Goal: Transaction & Acquisition: Purchase product/service

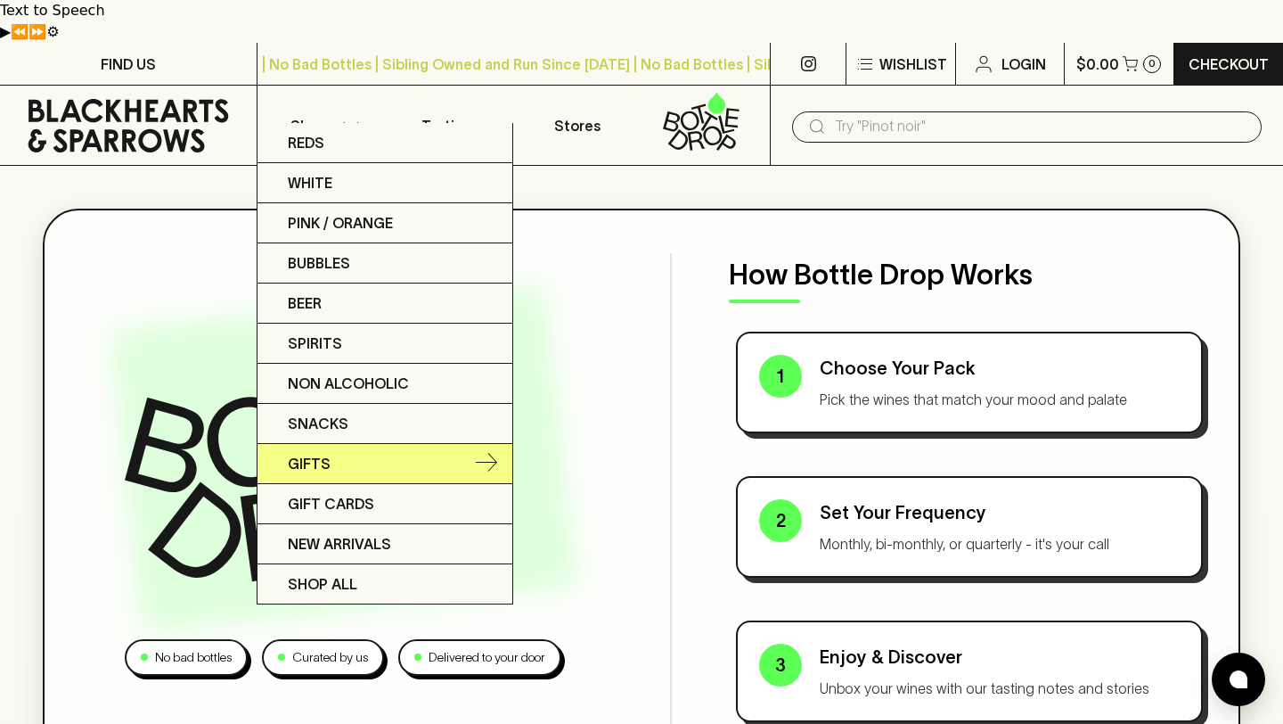
click at [320, 460] on p "Gifts" at bounding box center [309, 463] width 43 height 21
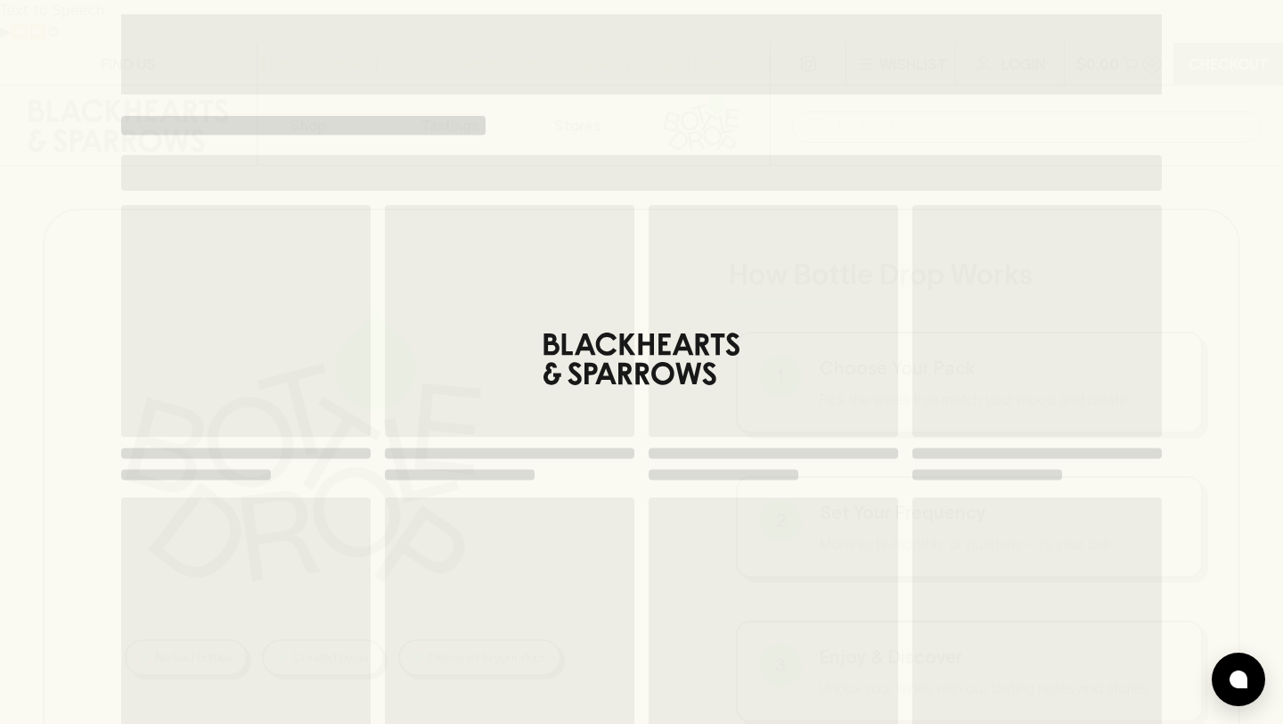
click at [648, 353] on div "Loading" at bounding box center [641, 490] width 1041 height 570
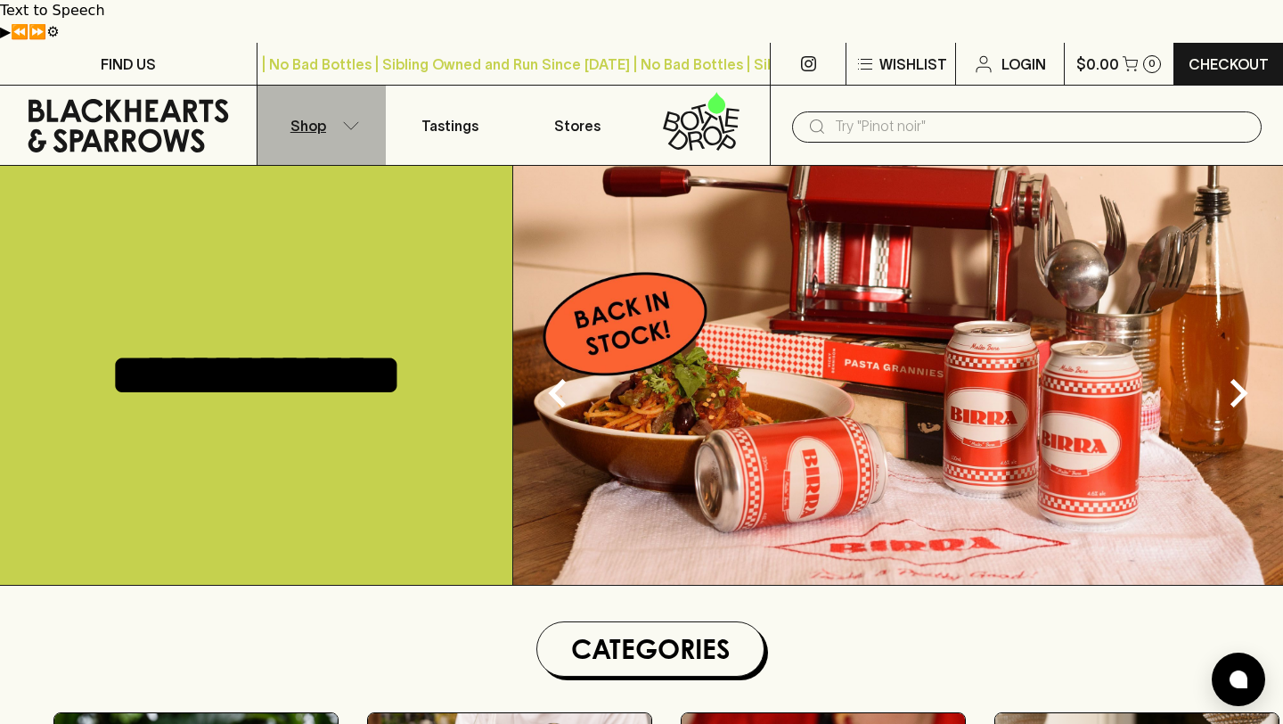
click at [315, 115] on p "Shop" at bounding box center [309, 125] width 36 height 21
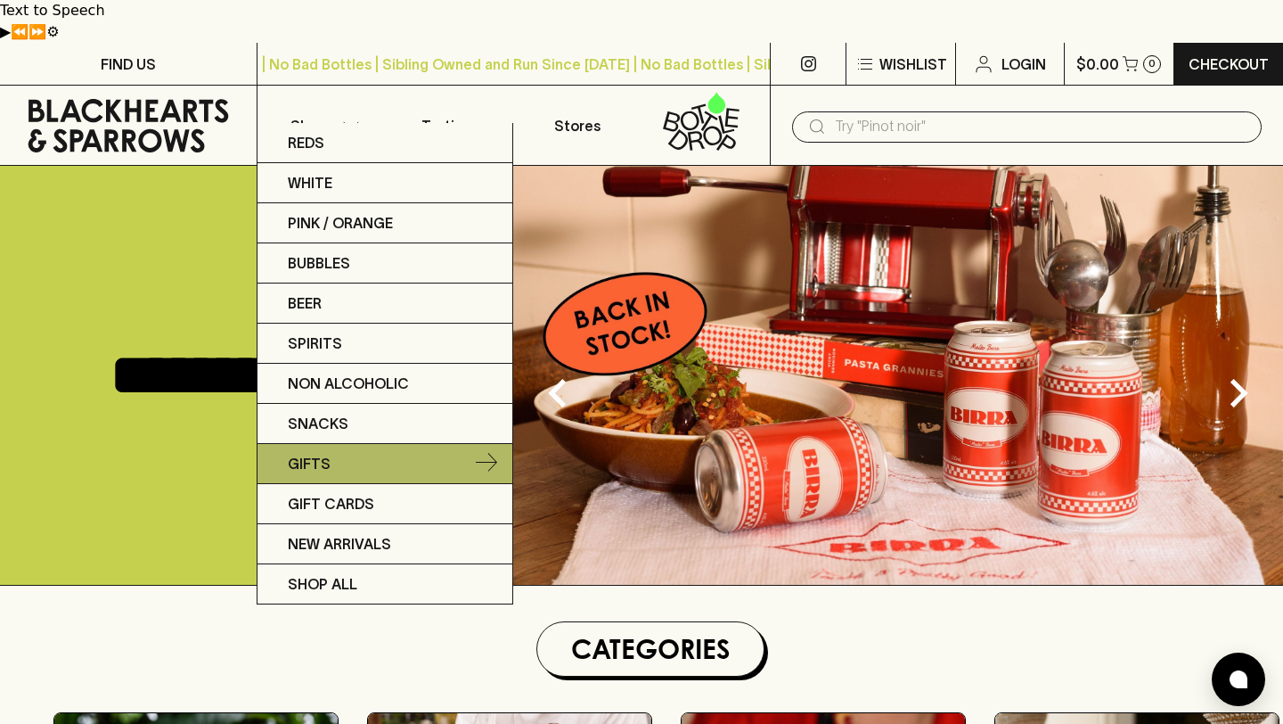
click at [356, 461] on link "Gifts" at bounding box center [385, 464] width 255 height 40
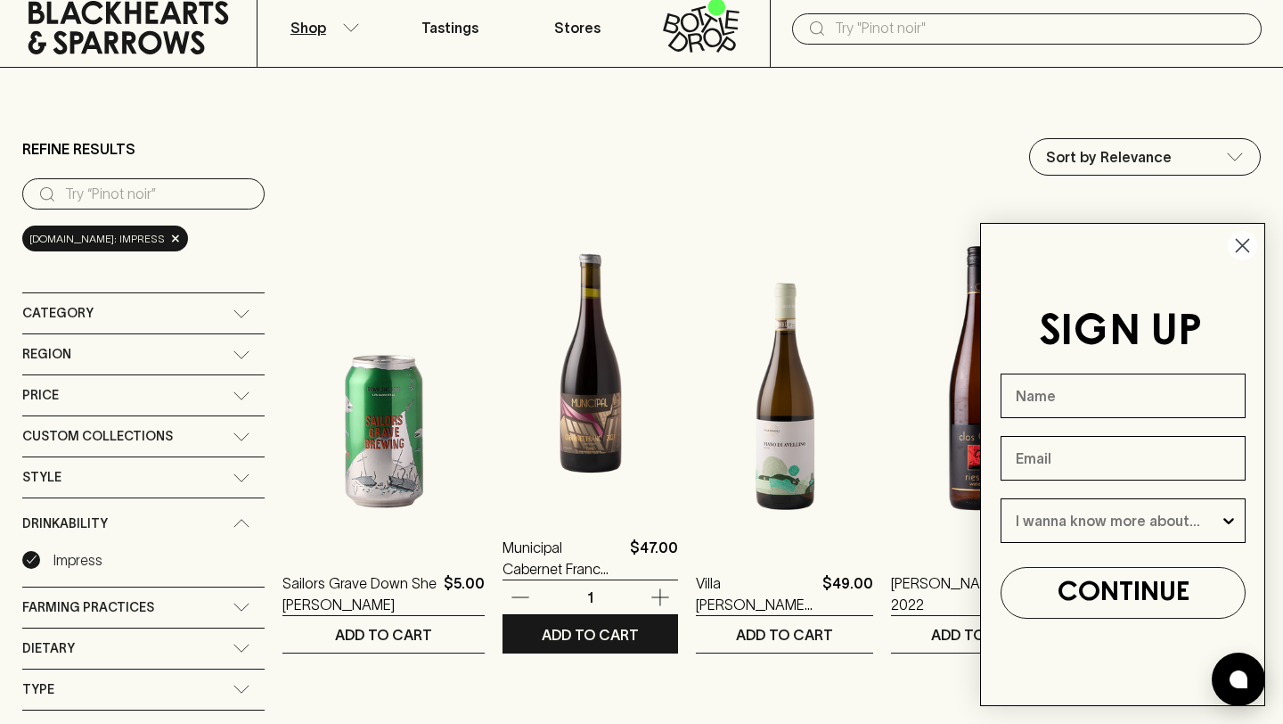
scroll to position [127, 0]
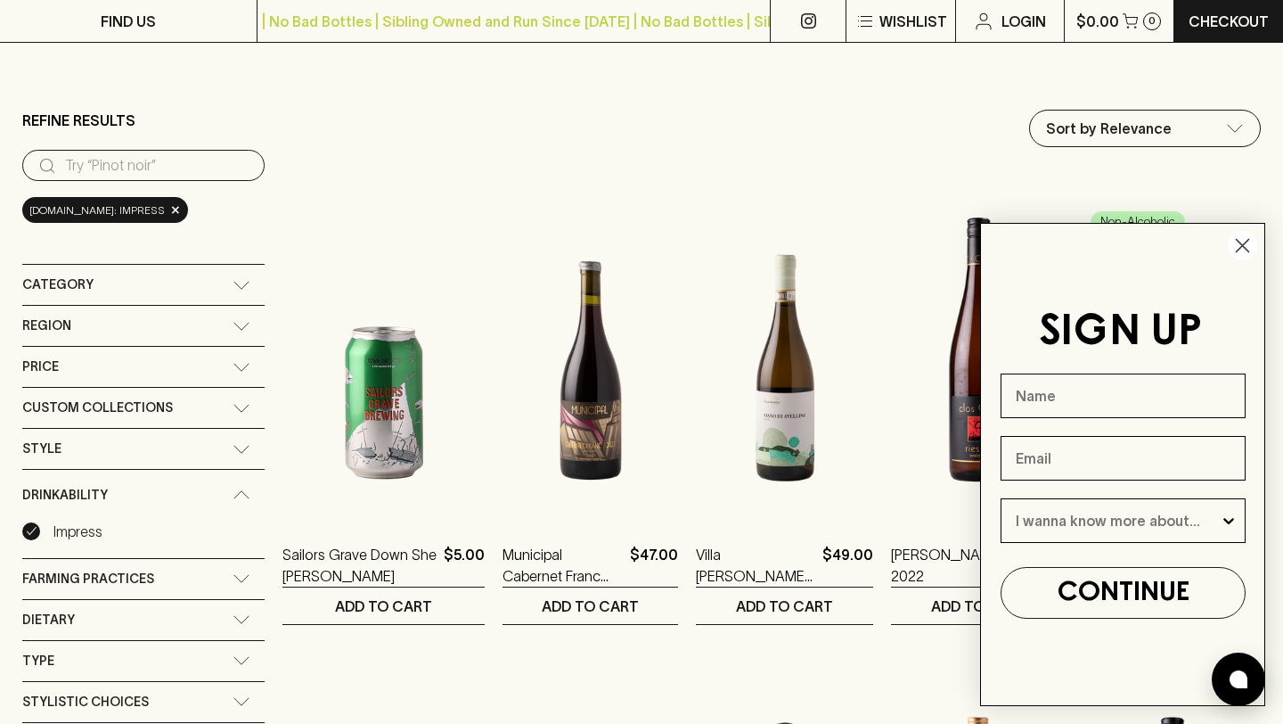
click at [1254, 250] on circle "Close dialog" at bounding box center [1242, 245] width 29 height 29
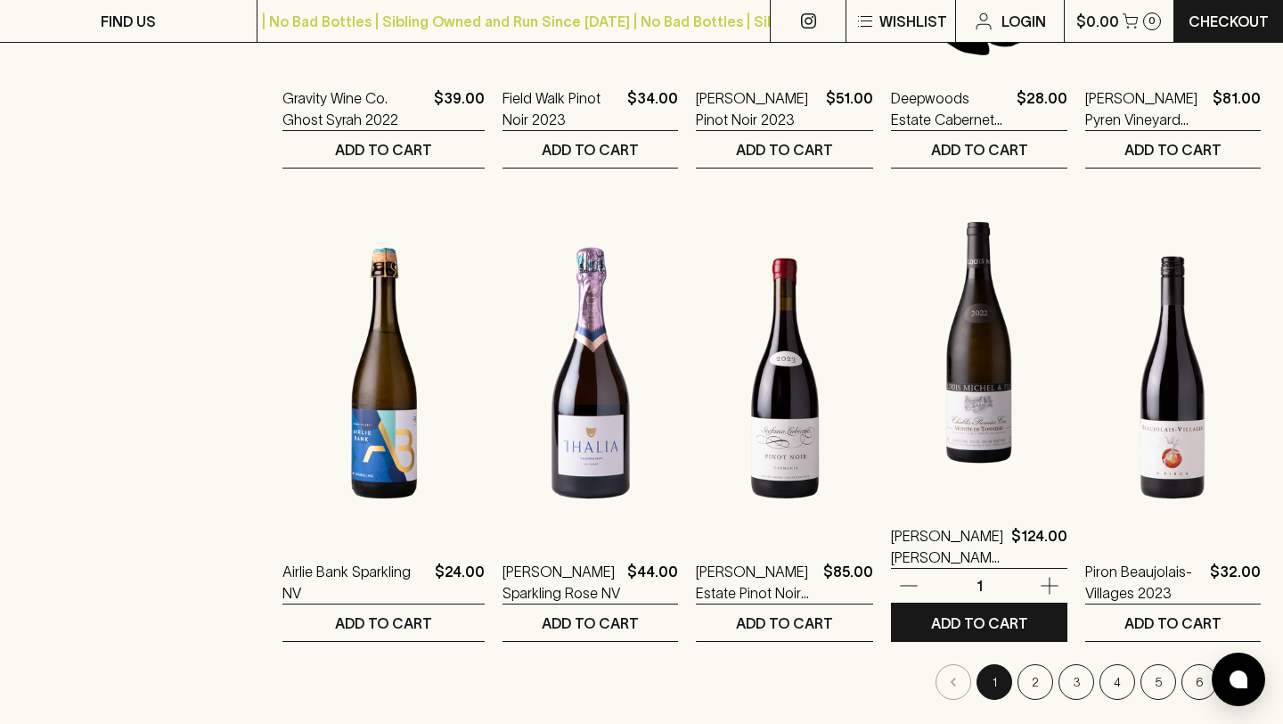
scroll to position [1530, 0]
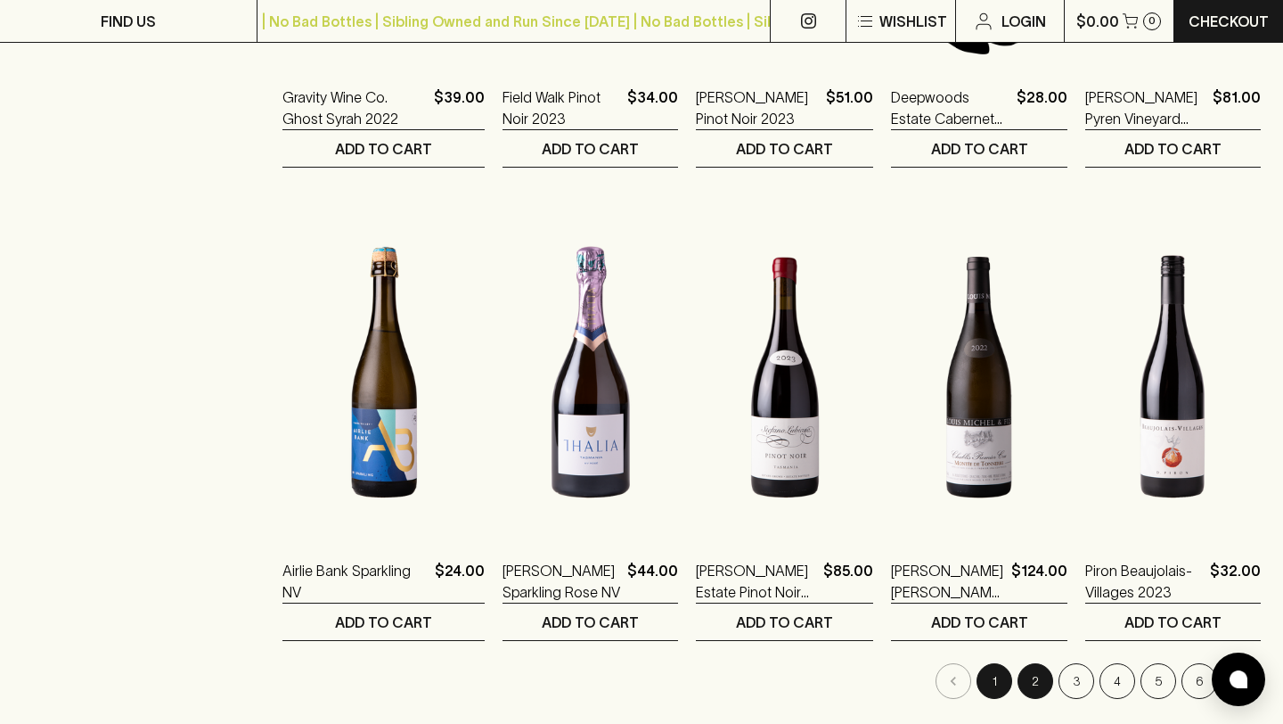
click at [1031, 663] on button "2" at bounding box center [1036, 681] width 36 height 36
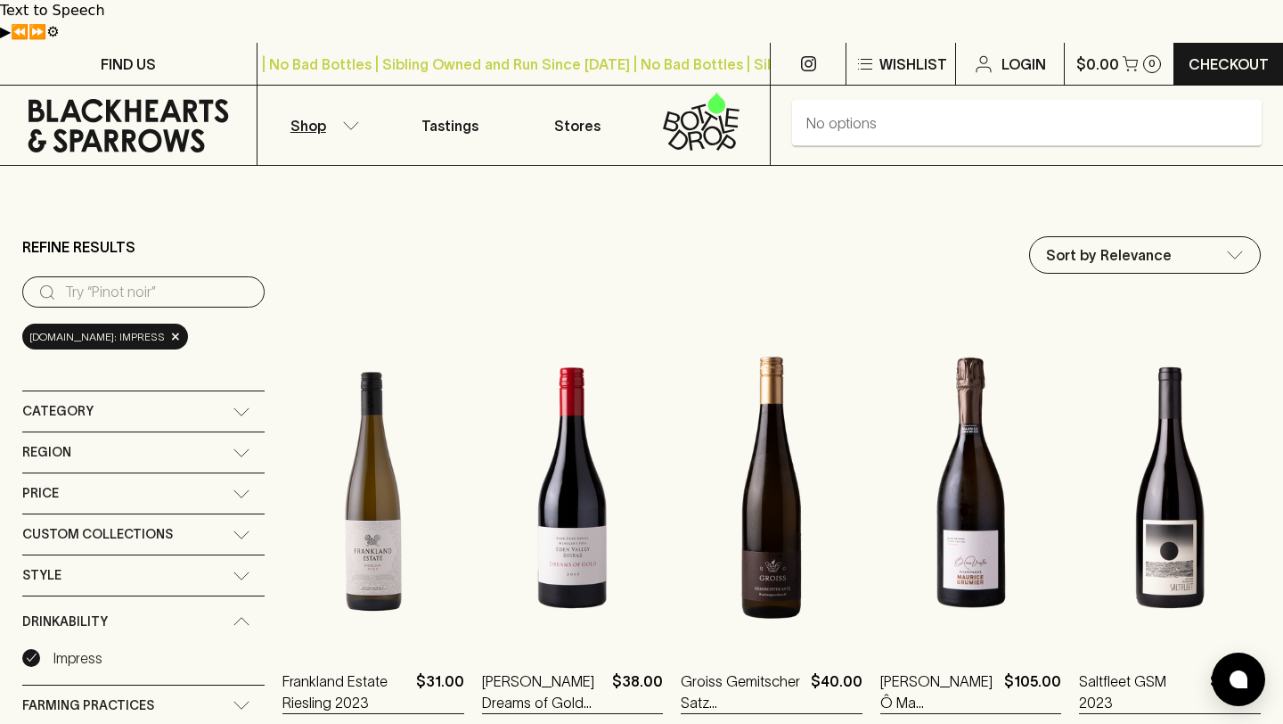
click at [980, 112] on input "text" at bounding box center [1041, 126] width 413 height 29
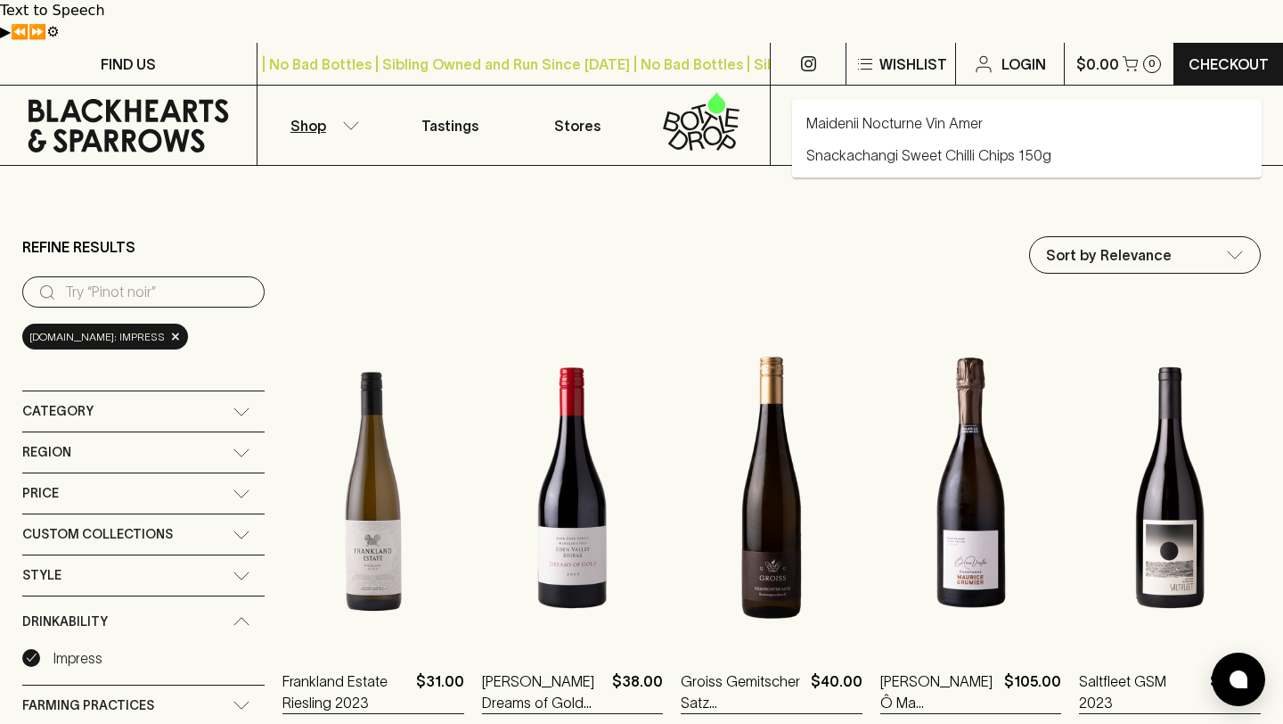
type input "ten minutes"
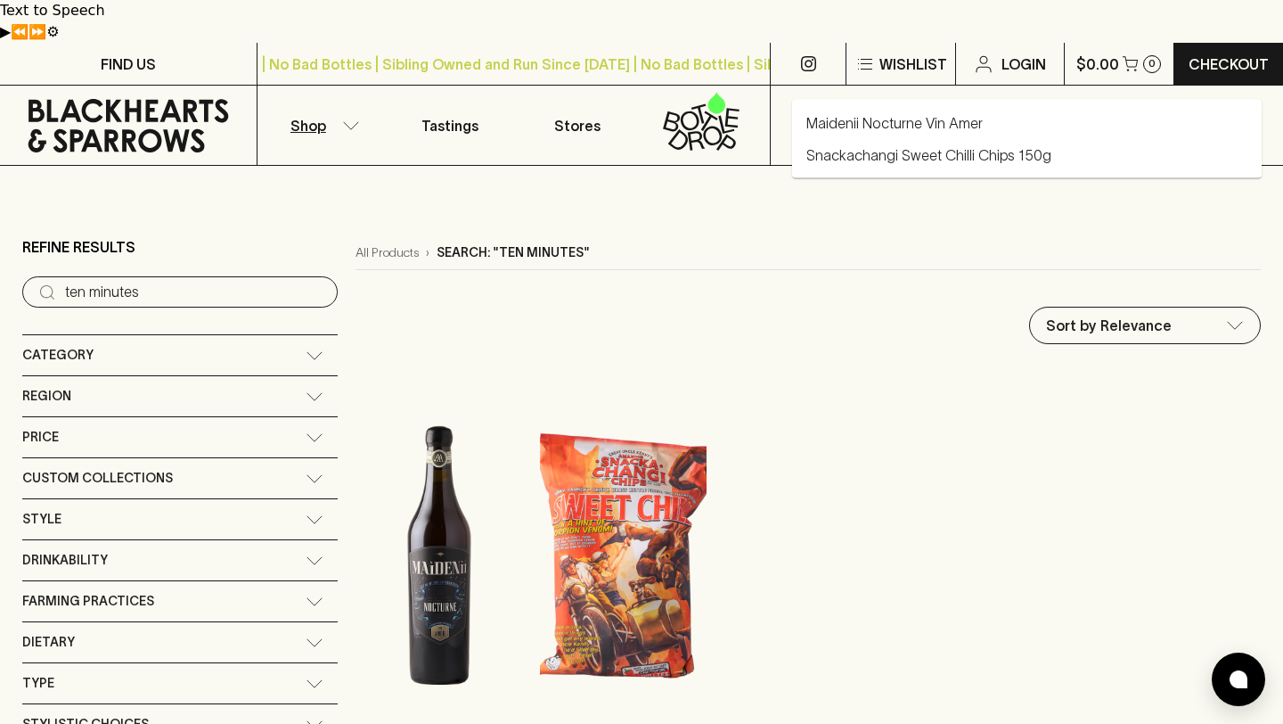
drag, startPoint x: 915, startPoint y: 86, endPoint x: 792, endPoint y: 68, distance: 124.3
click at [792, 111] on div "​ ten minutes" at bounding box center [1027, 126] width 470 height 31
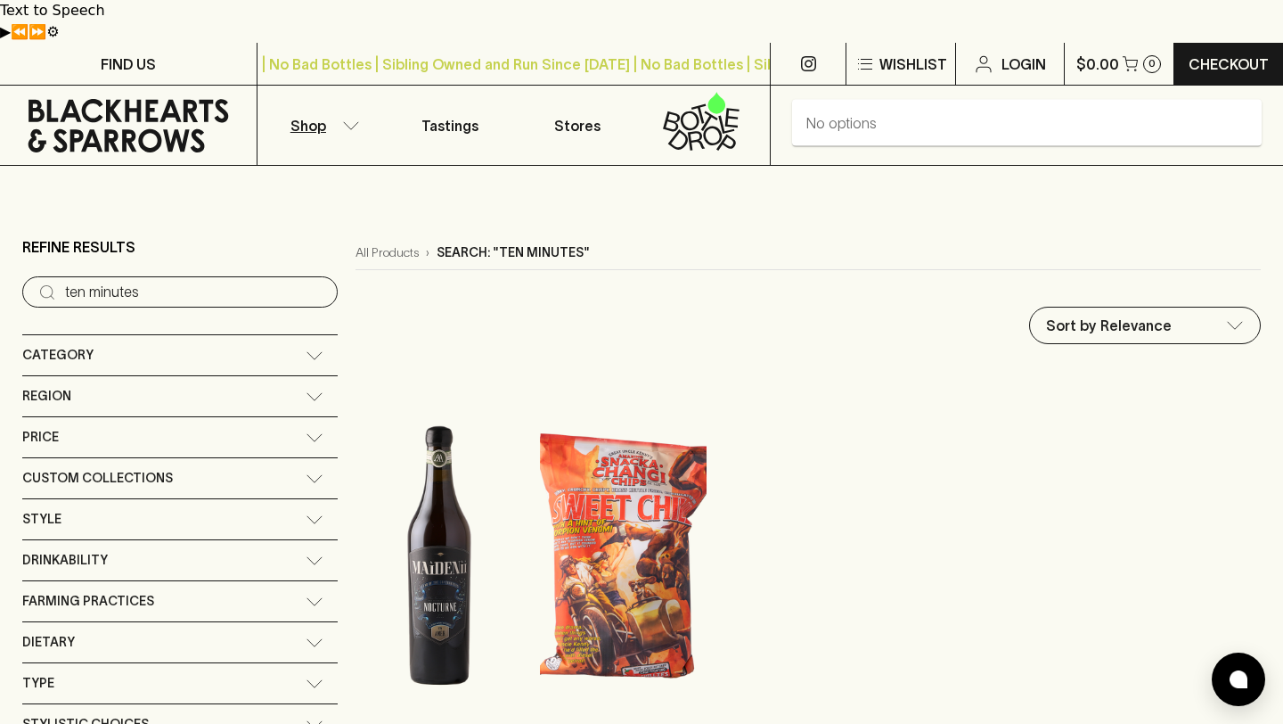
click at [326, 86] on button "Shop" at bounding box center [322, 125] width 128 height 79
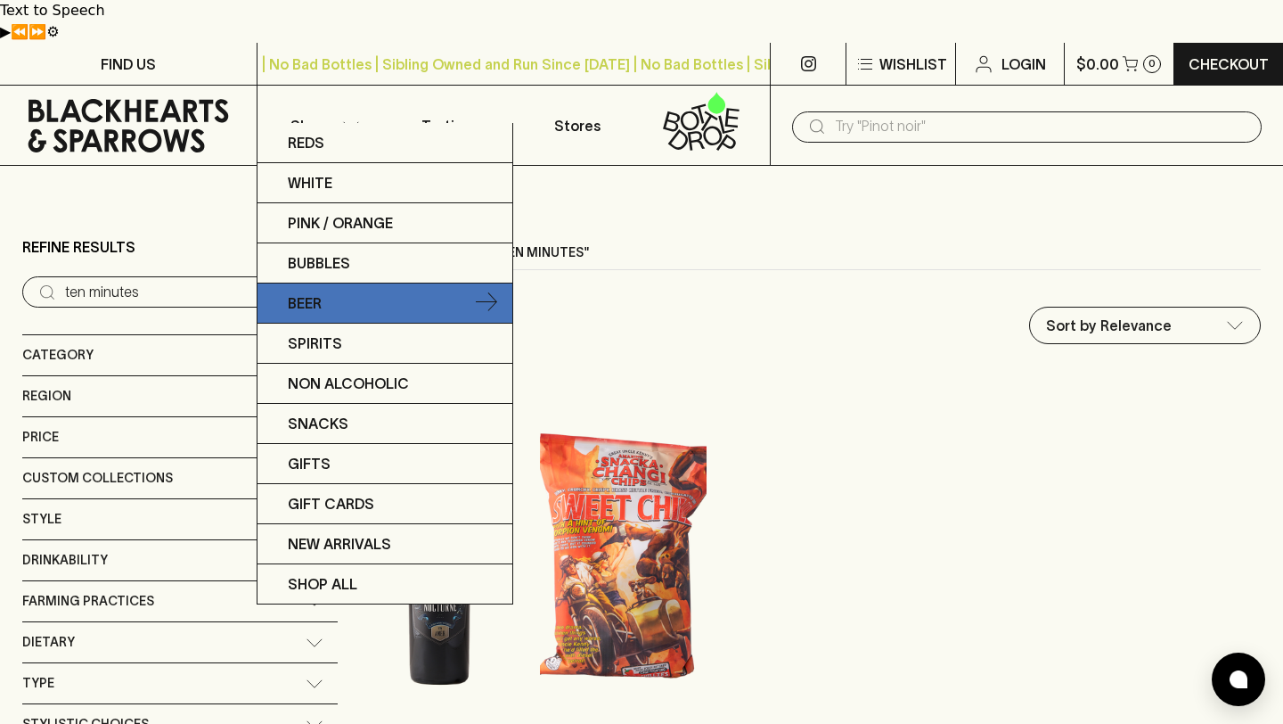
click at [355, 299] on link "Beer" at bounding box center [385, 303] width 255 height 40
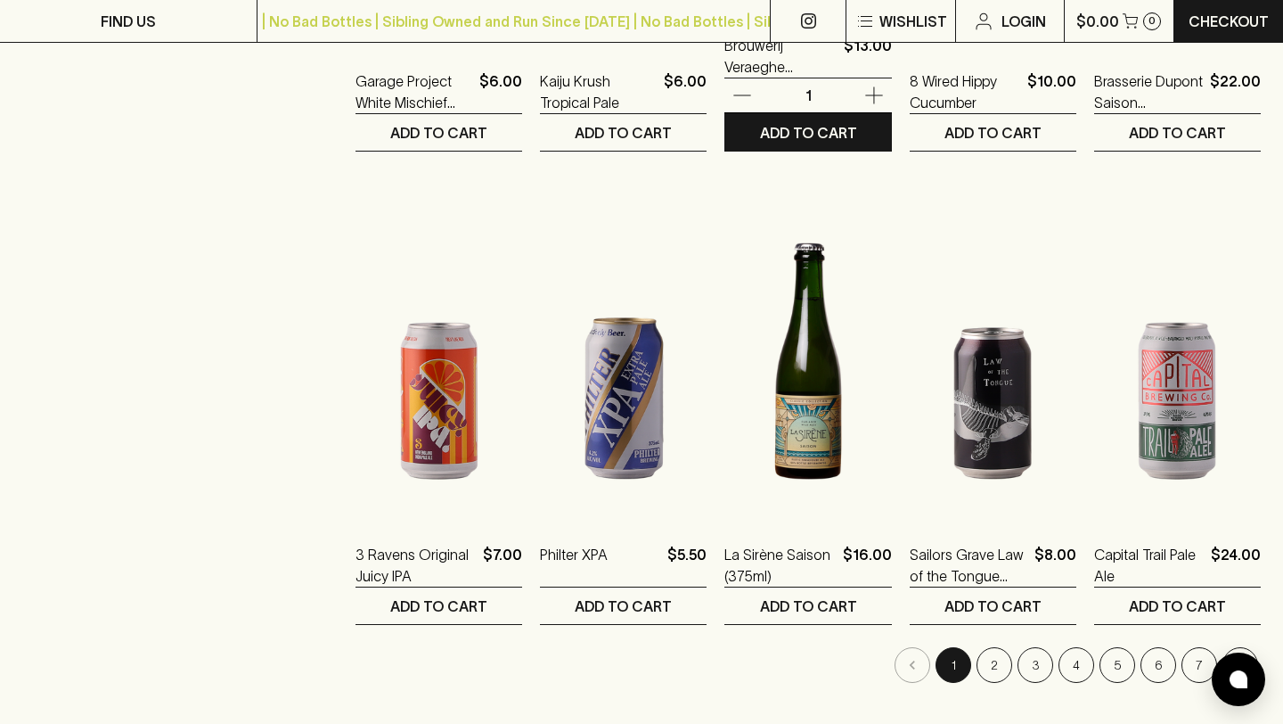
scroll to position [1619, 0]
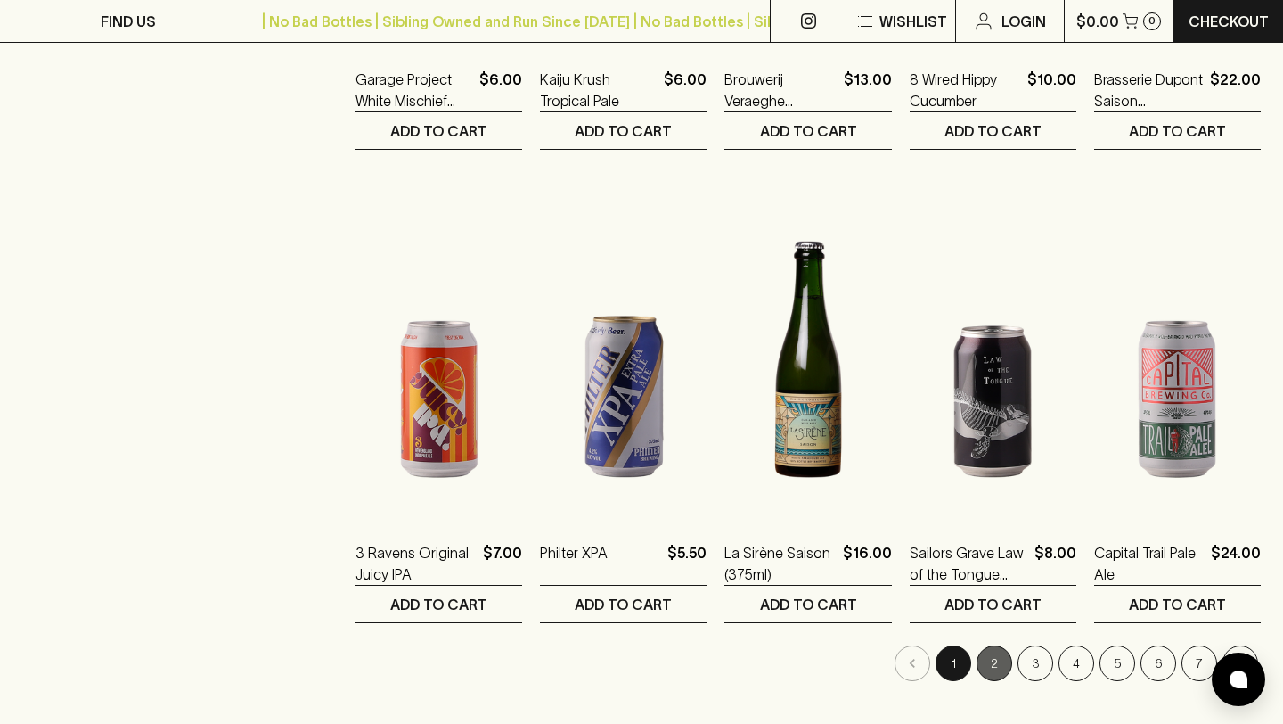
click at [996, 645] on button "2" at bounding box center [995, 663] width 36 height 36
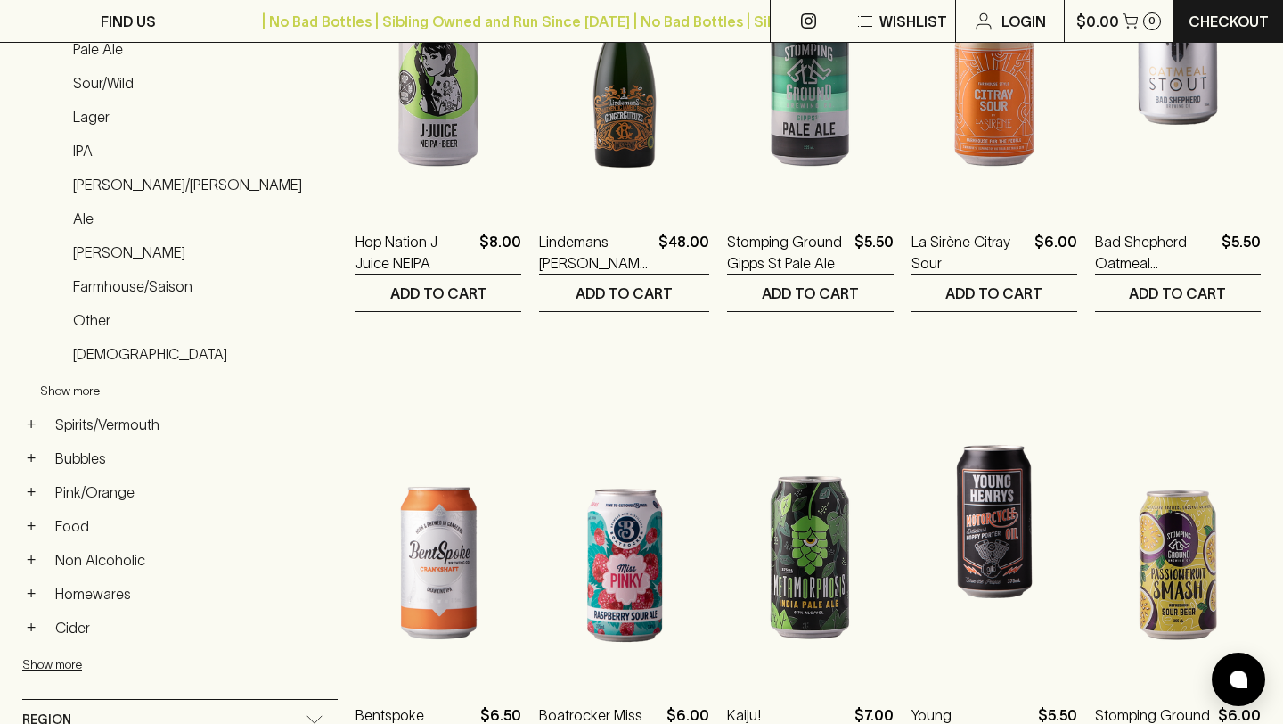
scroll to position [529, 0]
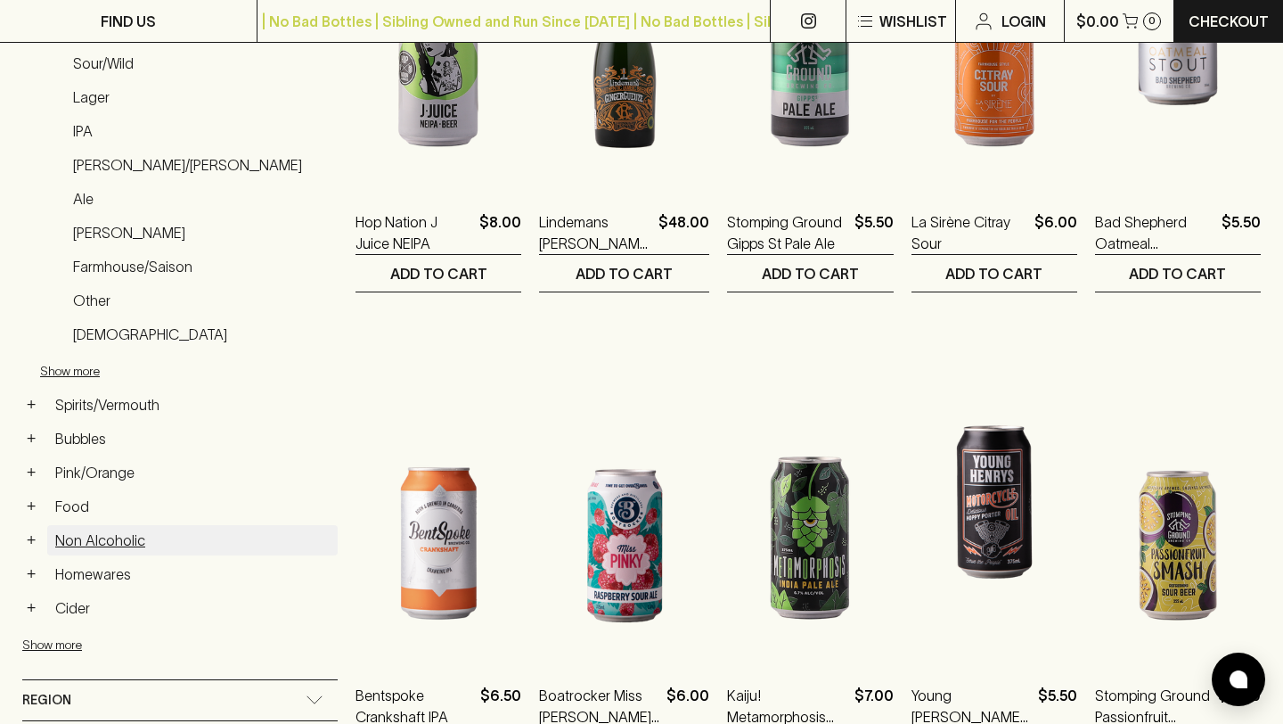
click at [121, 525] on link "Non Alcoholic" at bounding box center [192, 540] width 291 height 30
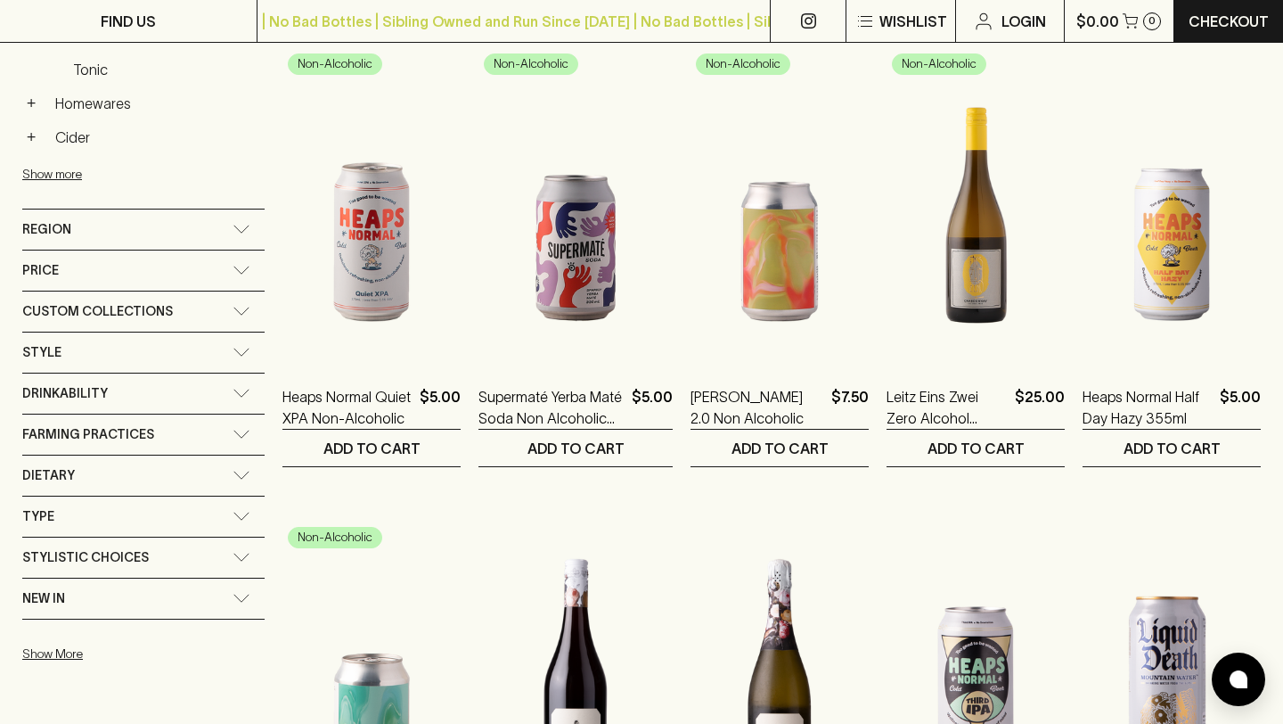
scroll to position [826, 0]
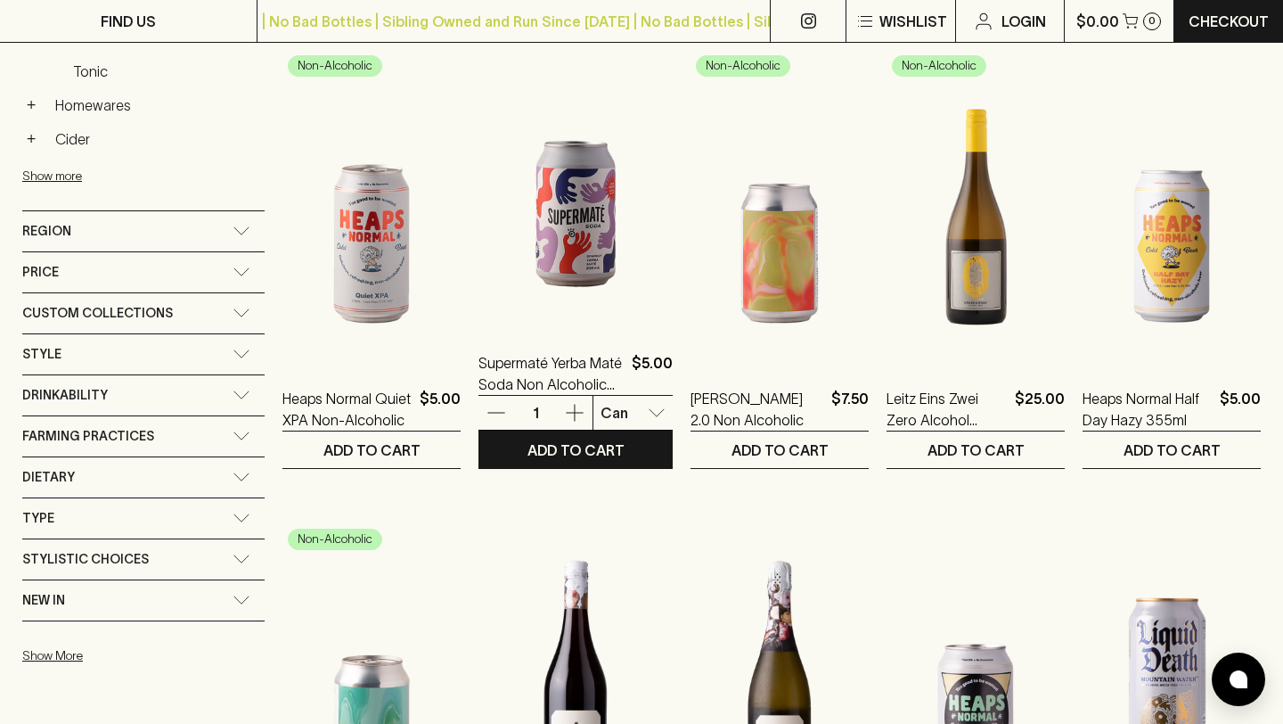
click at [576, 234] on img at bounding box center [576, 169] width 194 height 312
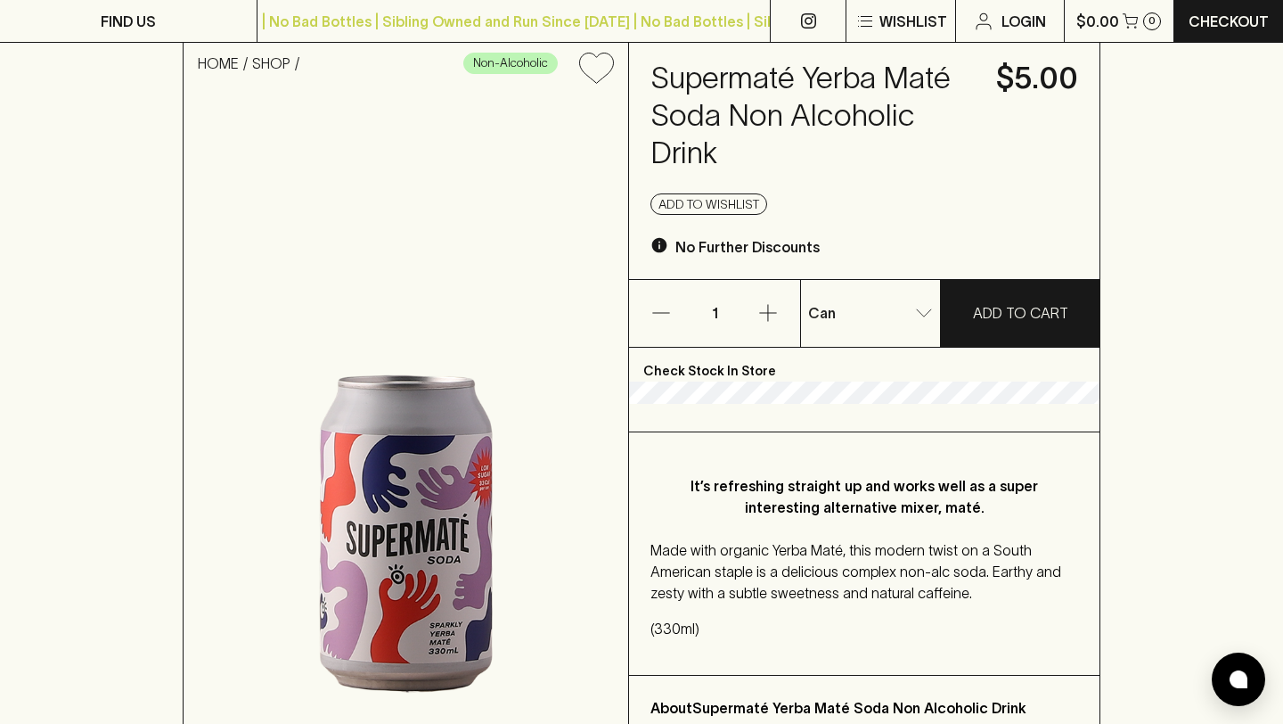
scroll to position [188, 0]
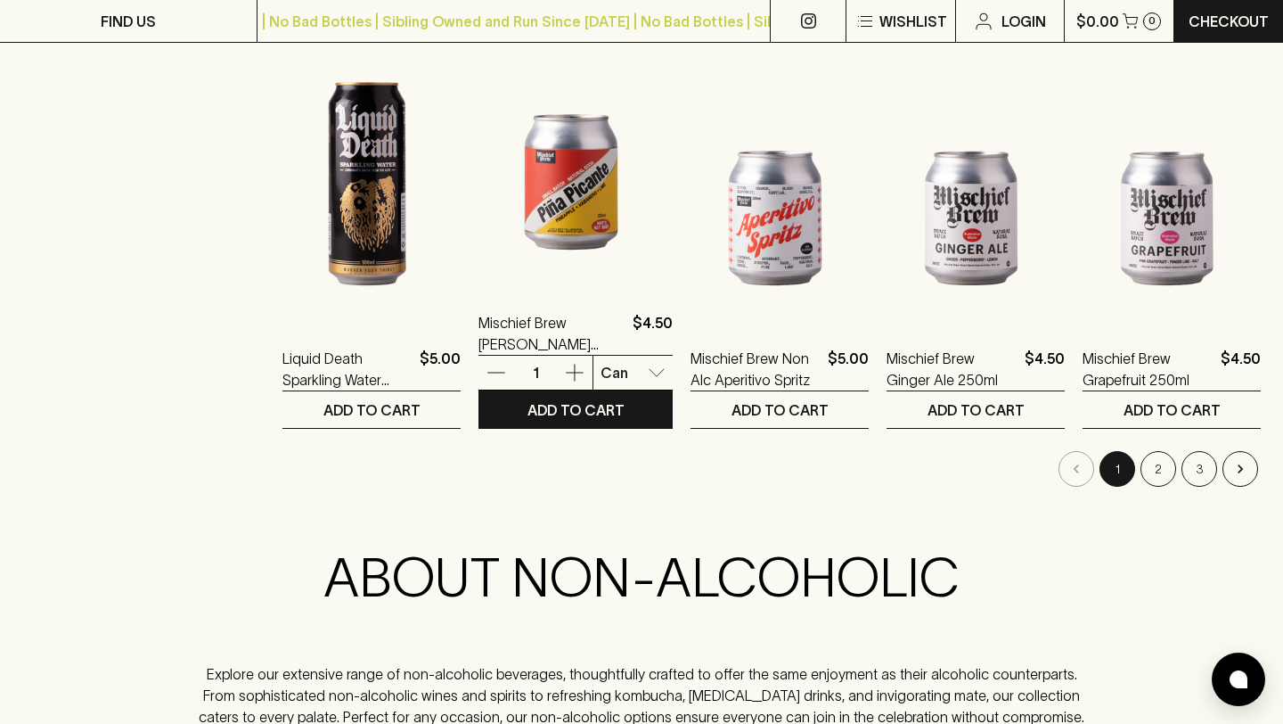
scroll to position [1823, 0]
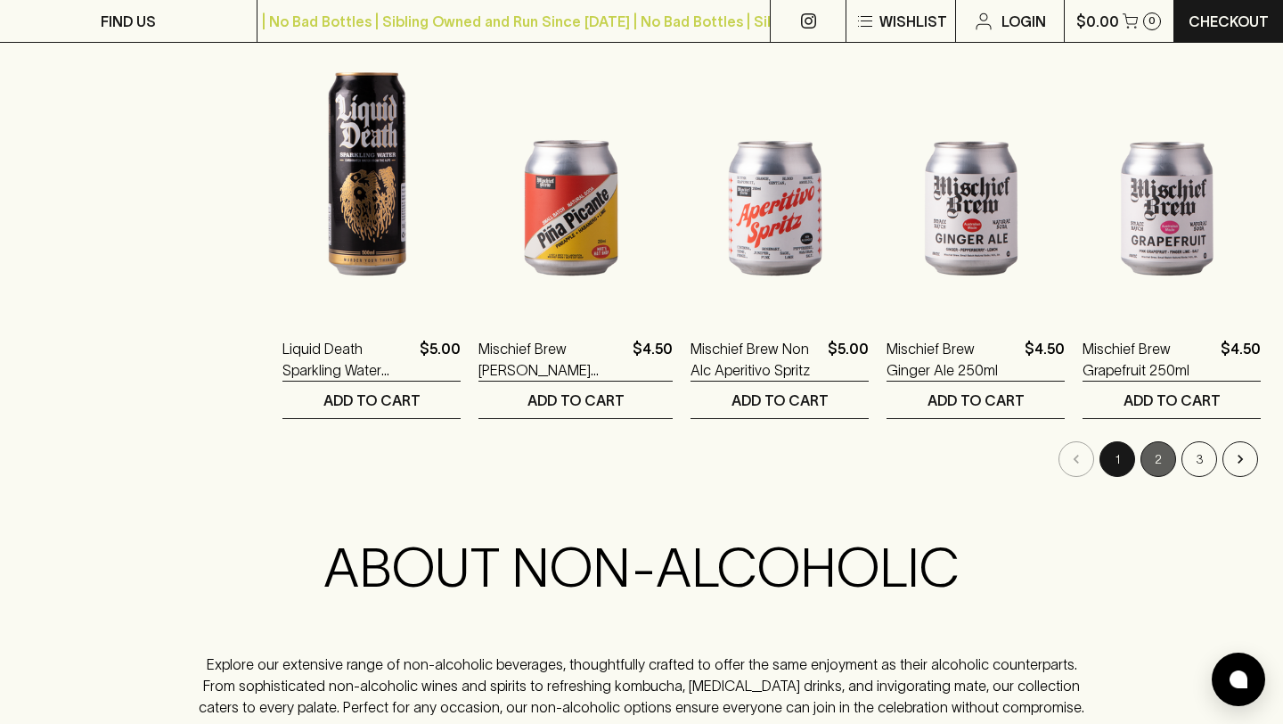
click at [1155, 441] on button "2" at bounding box center [1159, 459] width 36 height 36
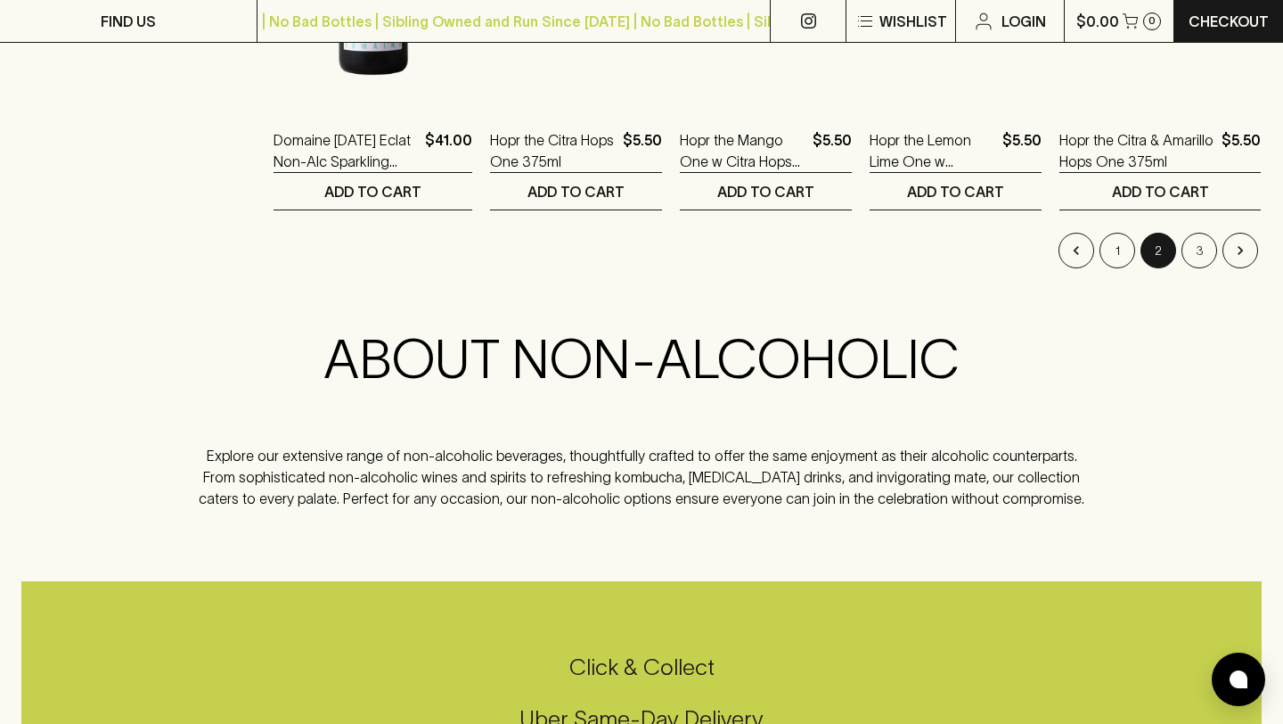
scroll to position [2040, 0]
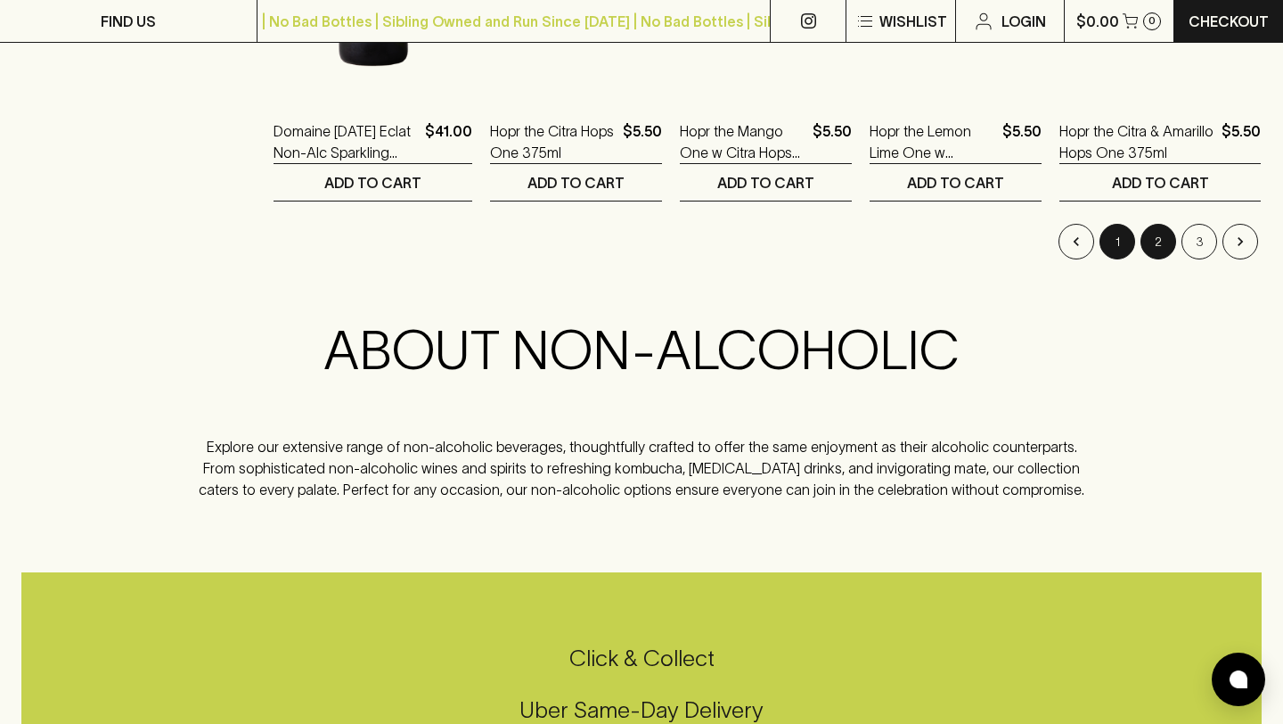
click at [1118, 224] on button "1" at bounding box center [1118, 242] width 36 height 36
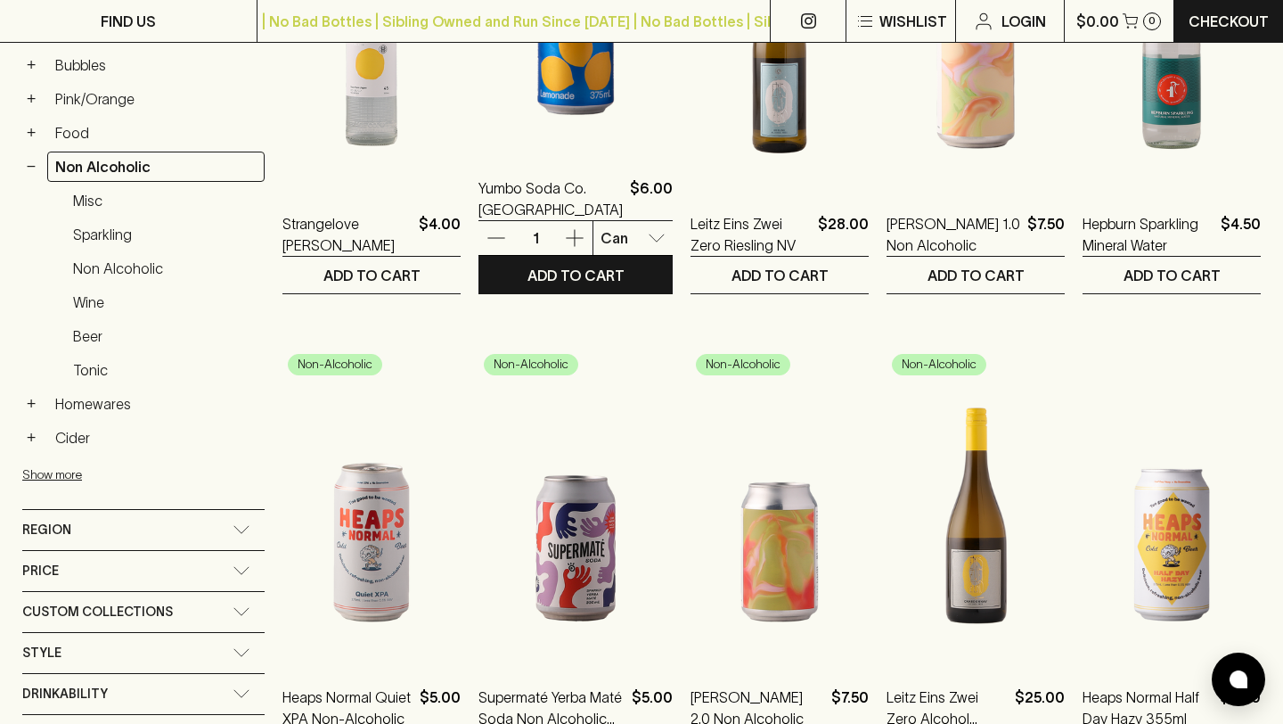
scroll to position [531, 0]
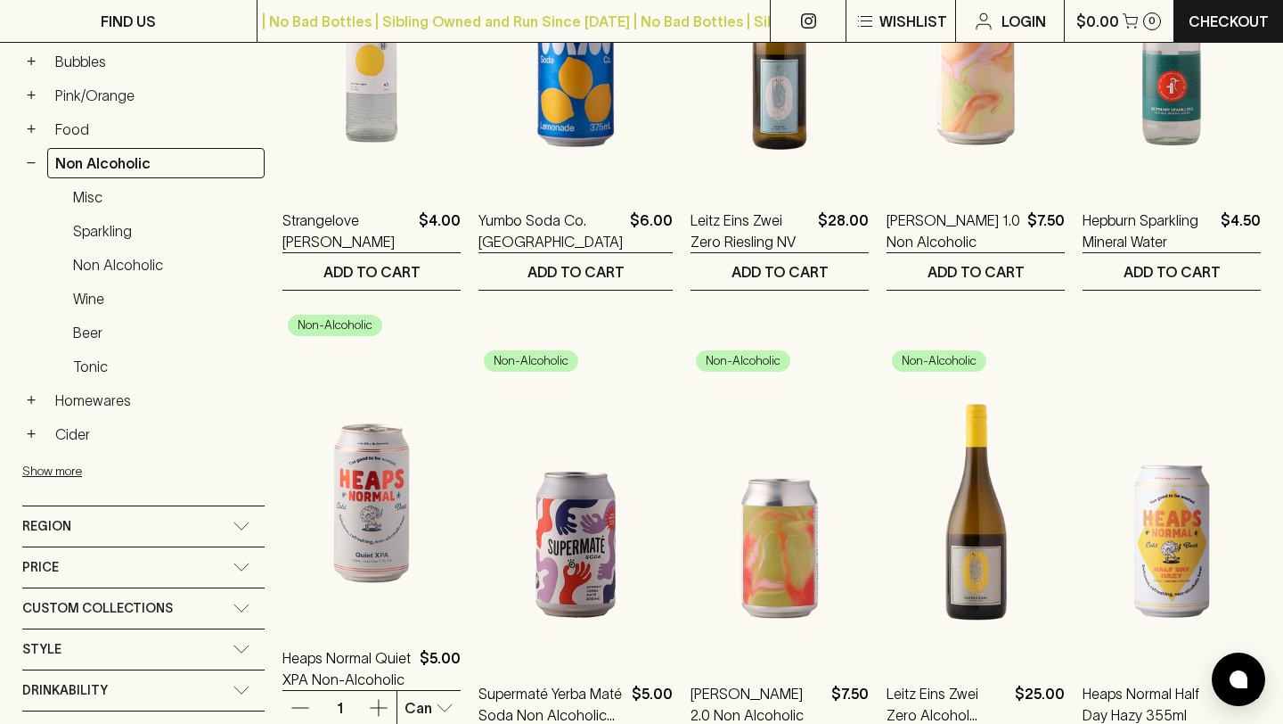
click at [381, 510] on img at bounding box center [372, 464] width 178 height 312
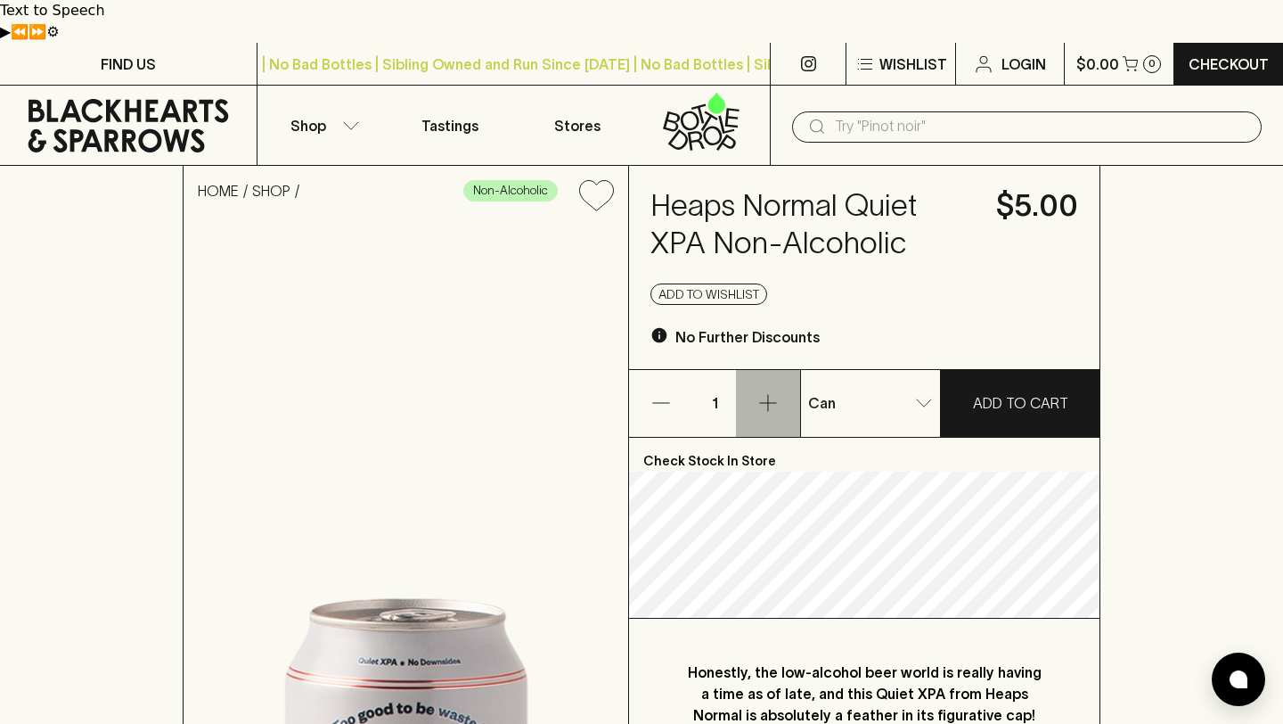
click at [760, 392] on icon "button" at bounding box center [768, 402] width 21 height 21
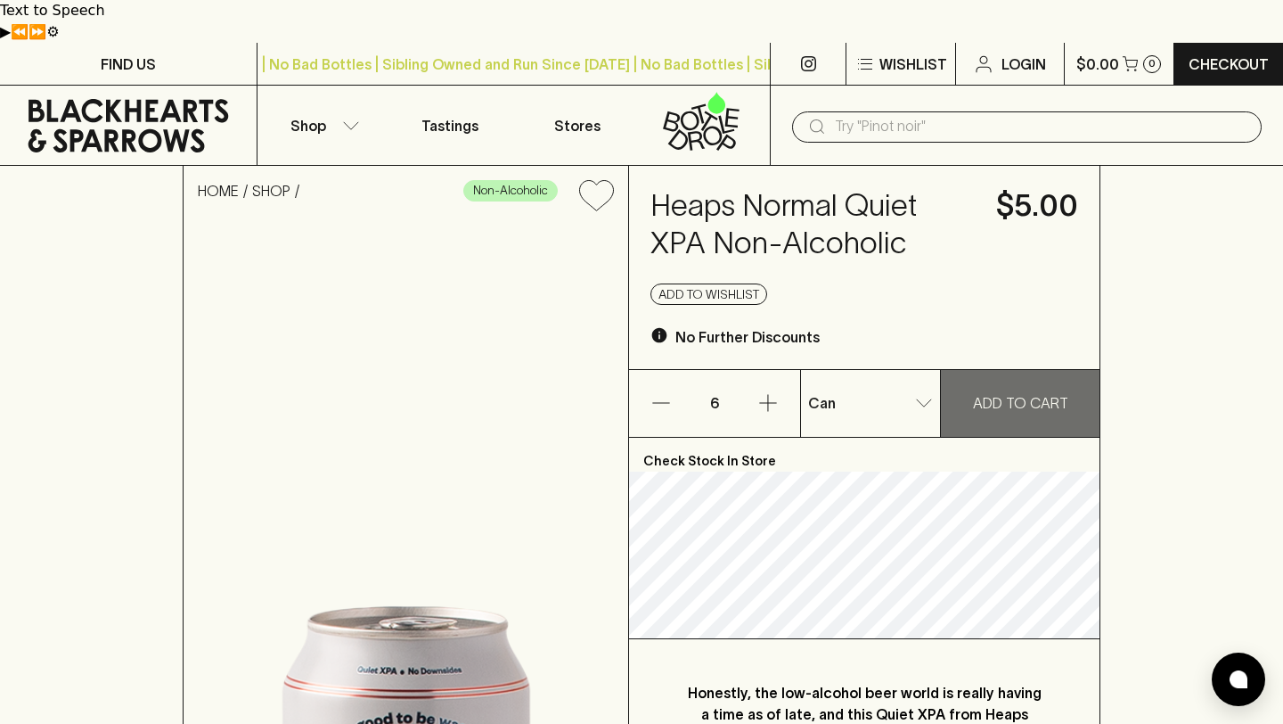
click at [1032, 392] on p "ADD TO CART" at bounding box center [1020, 402] width 95 height 21
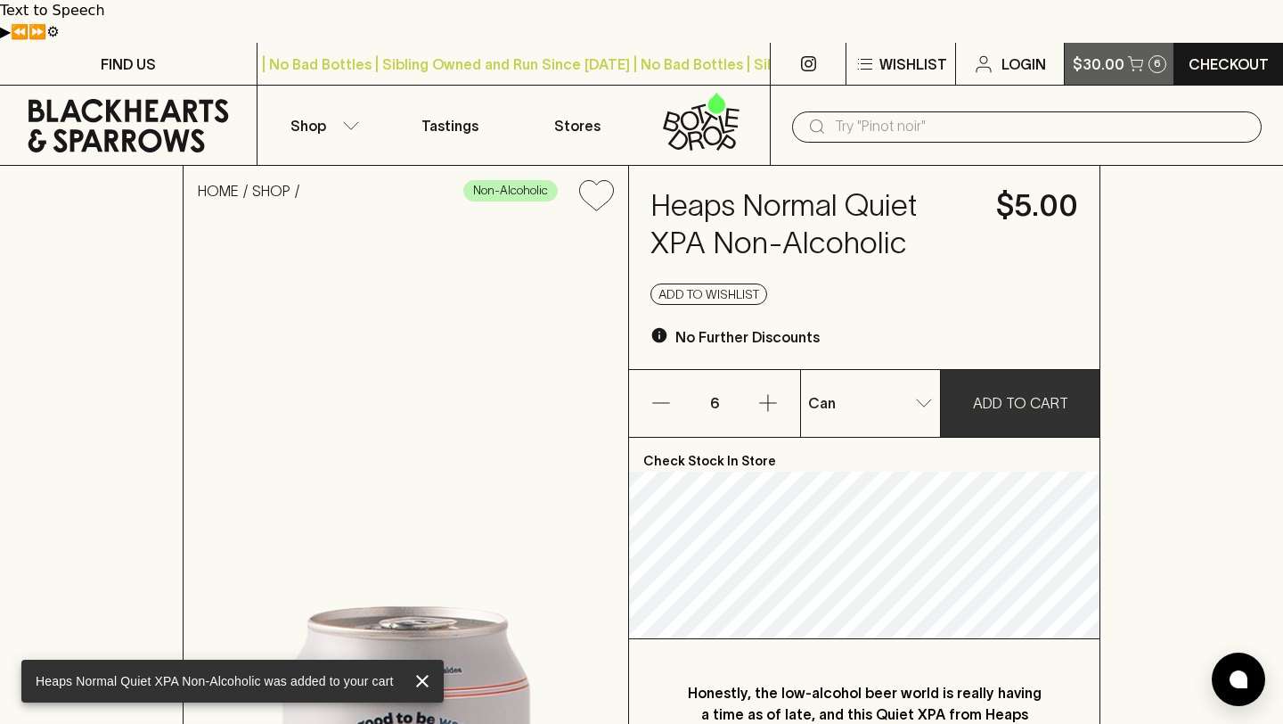
click at [1135, 56] on icon "button" at bounding box center [1135, 61] width 15 height 11
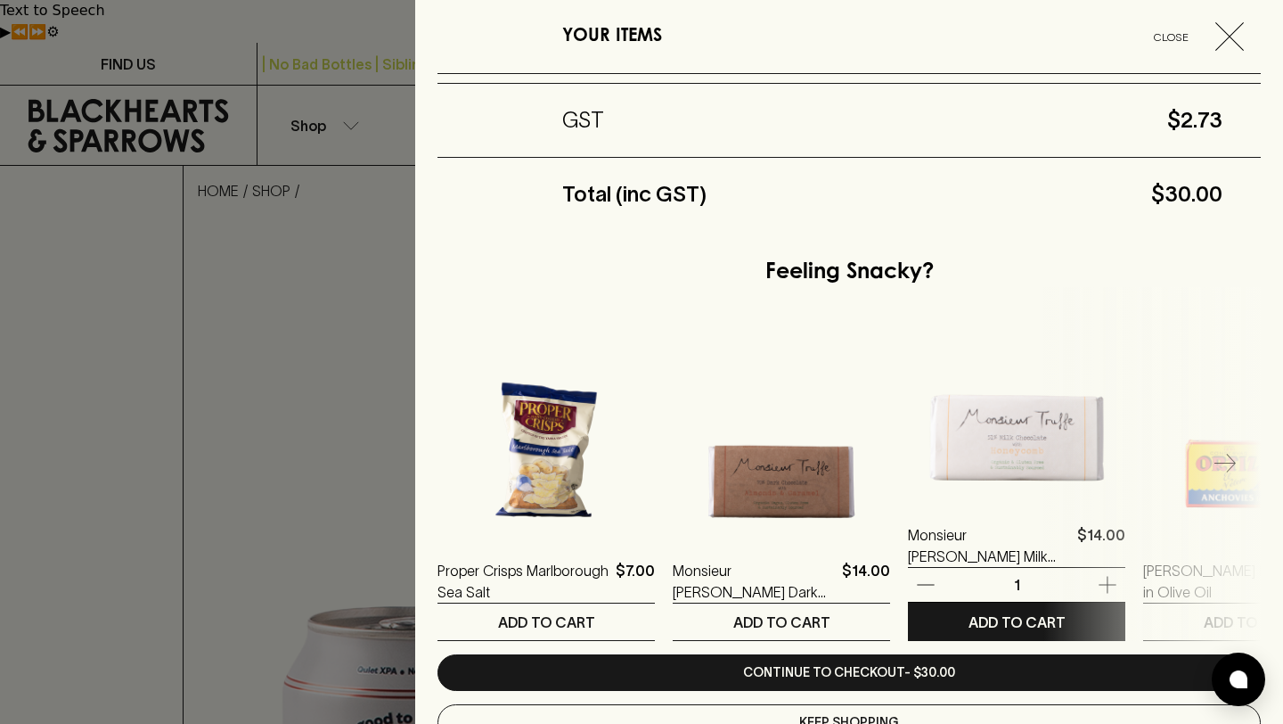
scroll to position [357, 0]
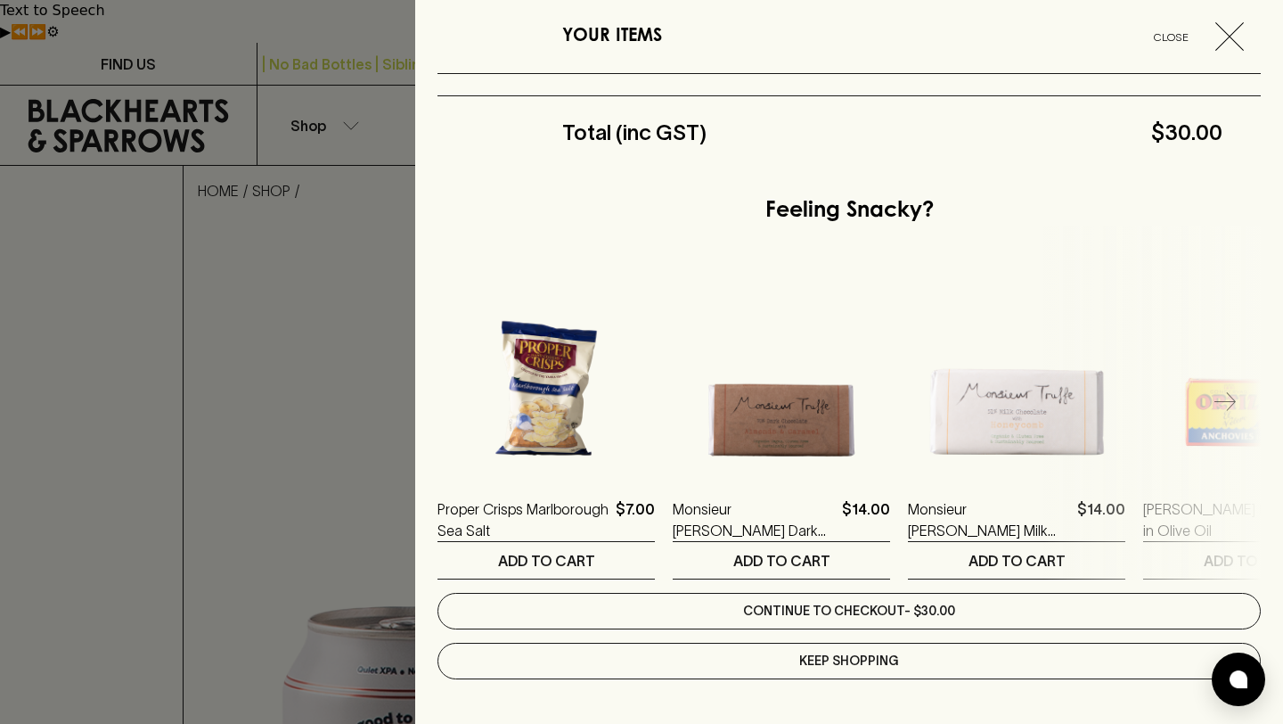
click at [940, 612] on link "Continue to checkout - $30.00" at bounding box center [850, 611] width 824 height 37
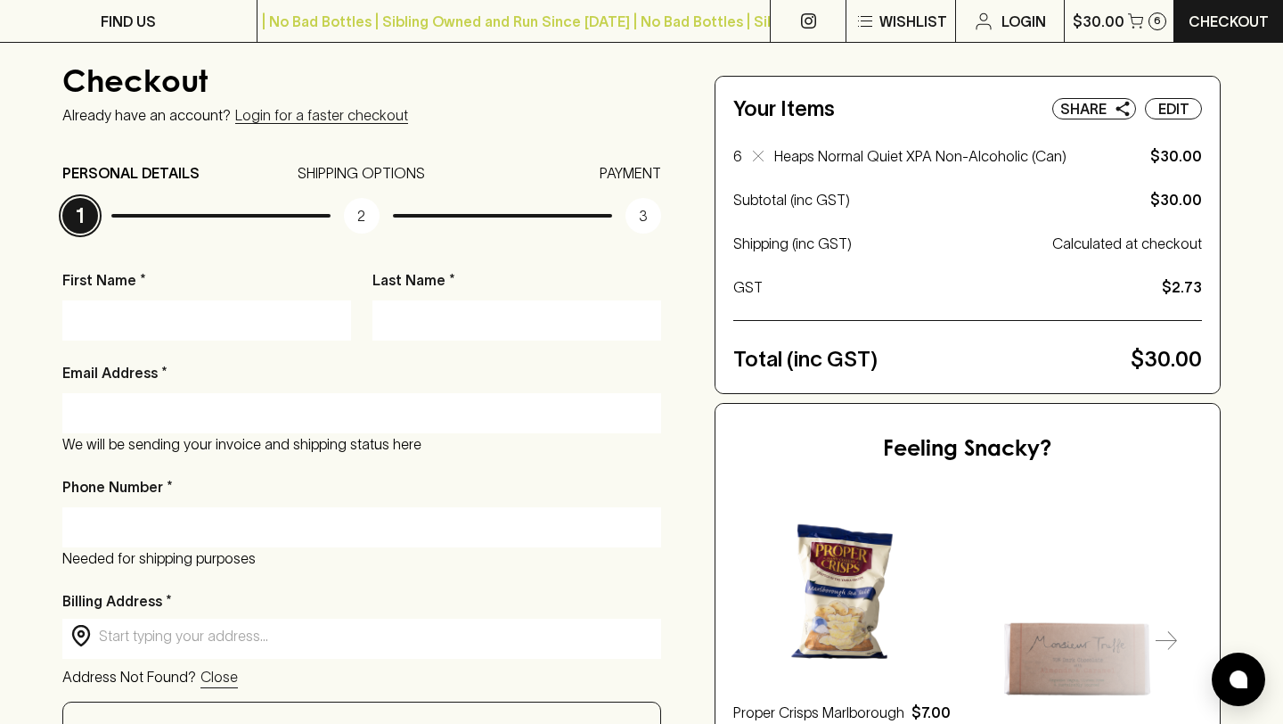
scroll to position [306, 0]
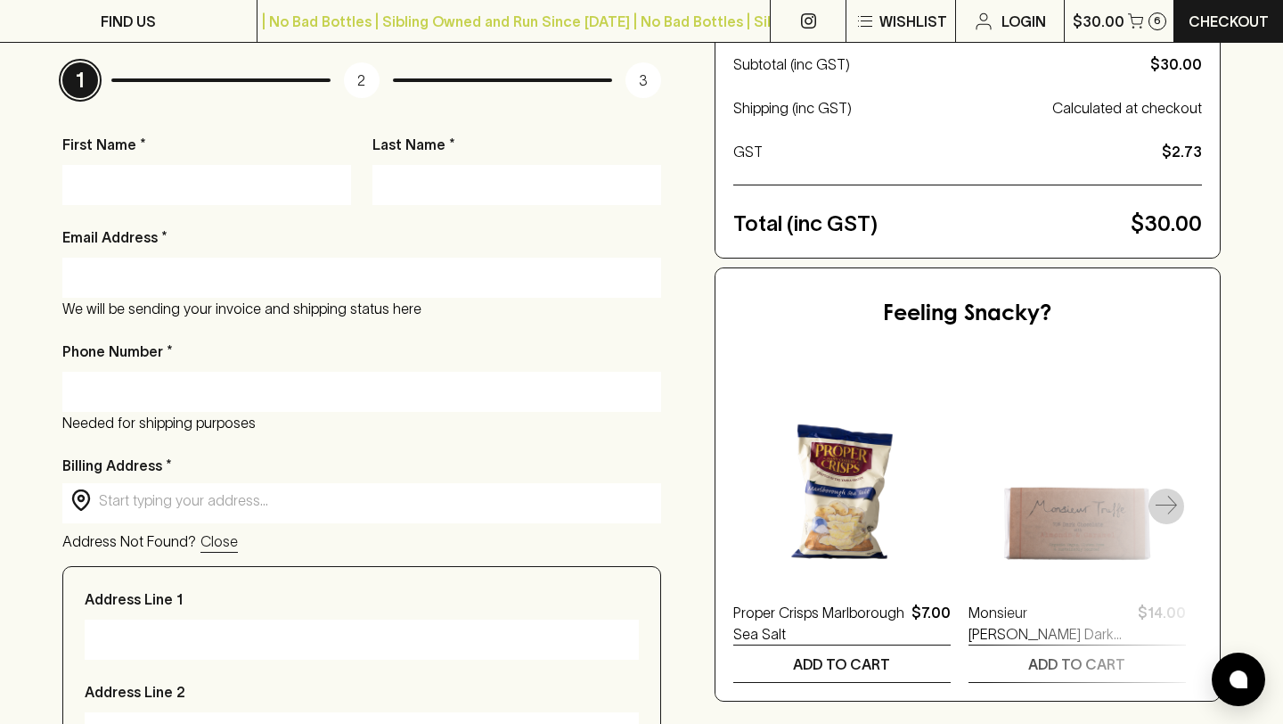
click at [1170, 496] on icon "button" at bounding box center [1166, 506] width 21 height 21
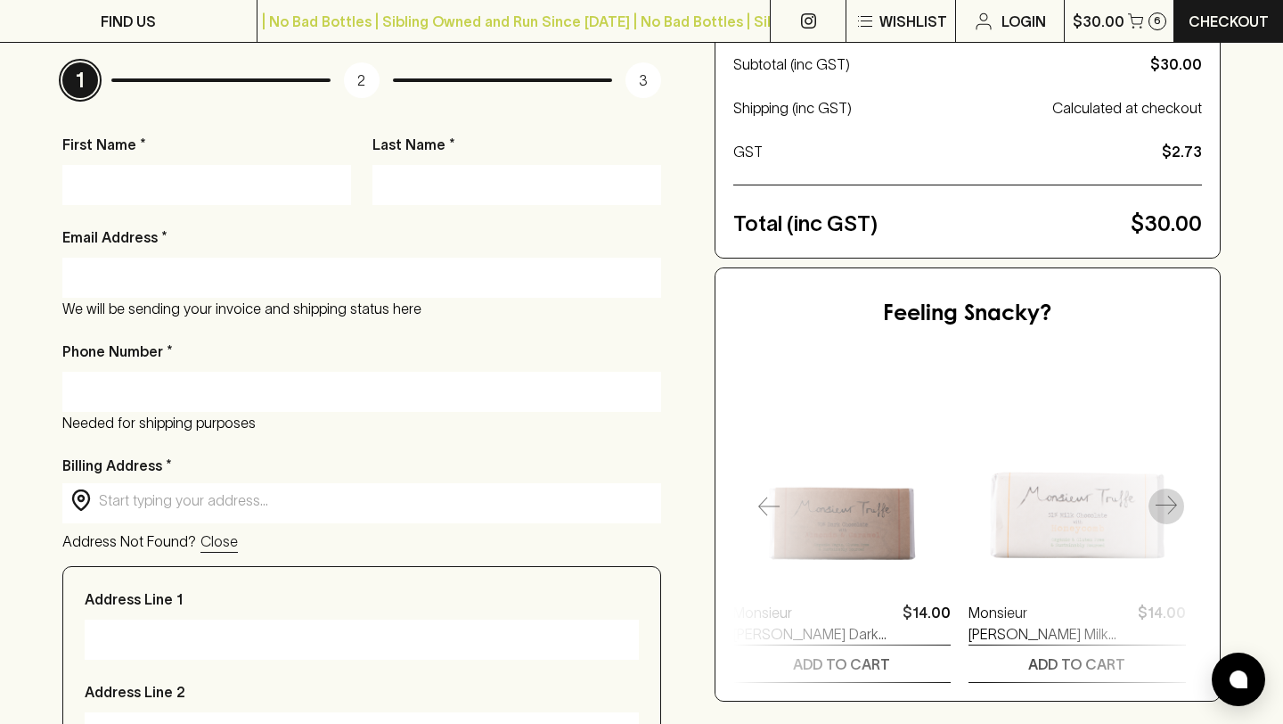
click at [1170, 496] on icon "button" at bounding box center [1166, 506] width 21 height 21
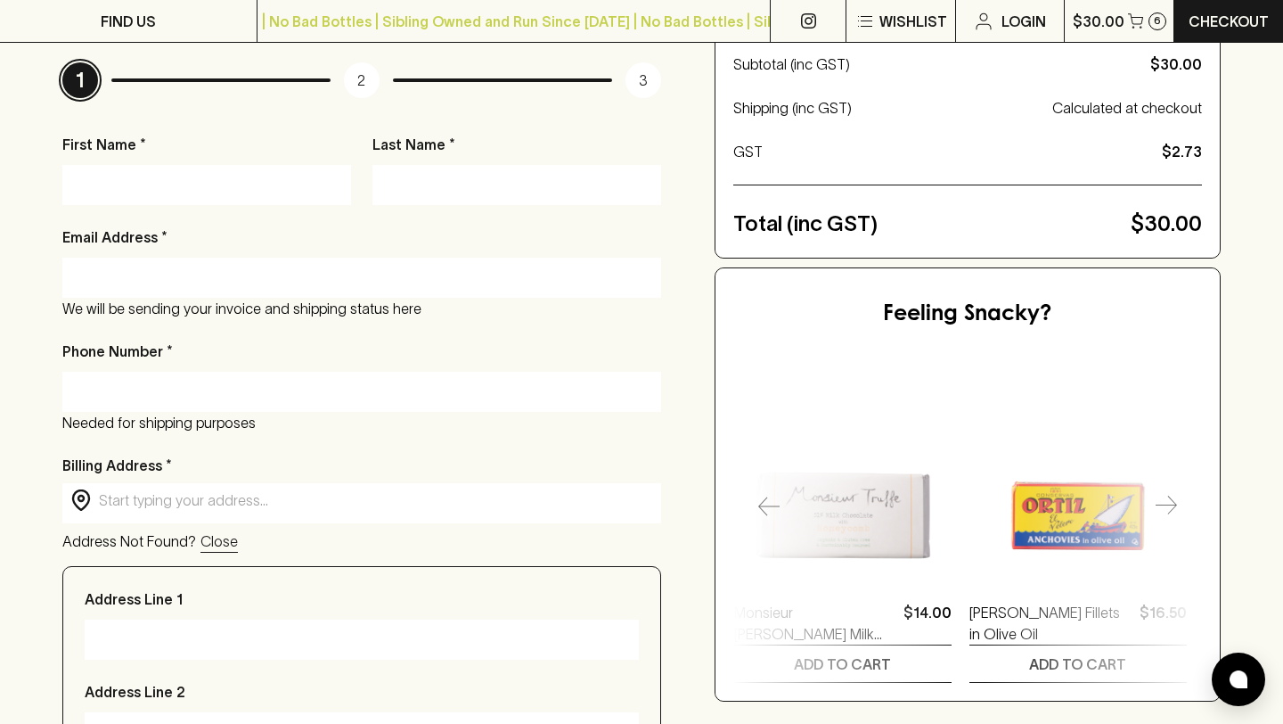
scroll to position [0, 471]
click at [1171, 496] on icon "button" at bounding box center [1166, 506] width 21 height 21
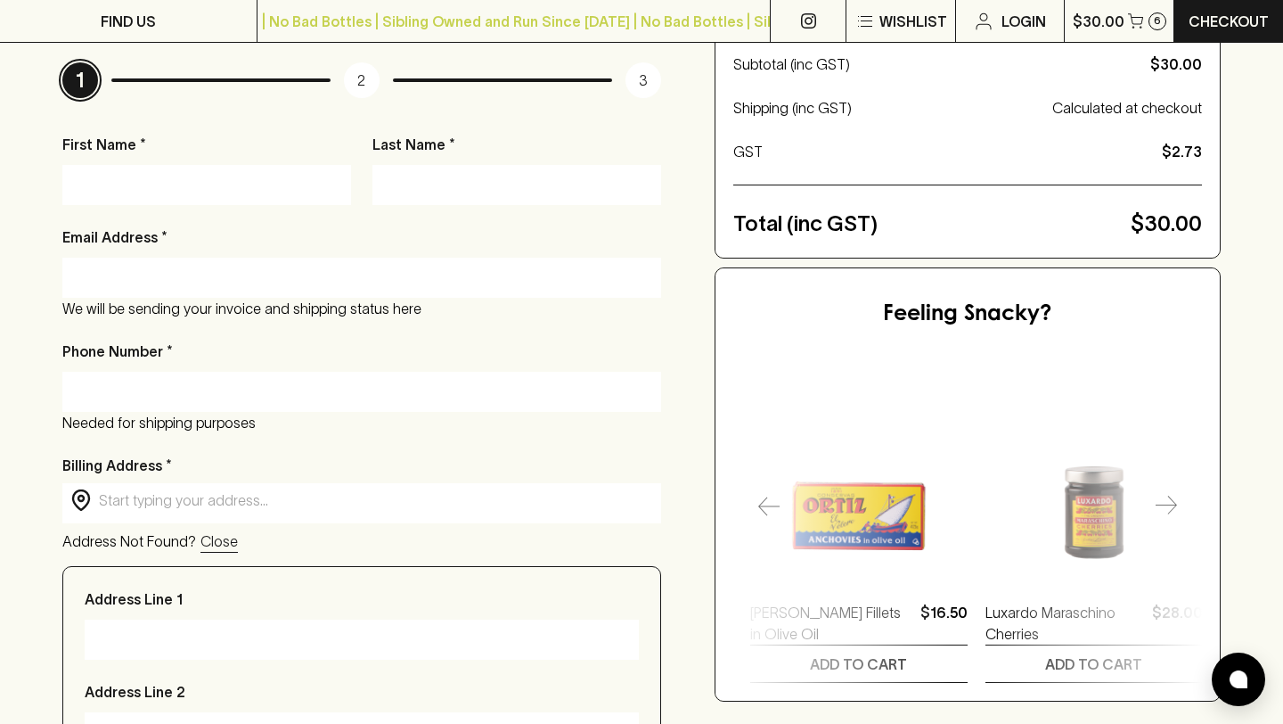
scroll to position [0, 706]
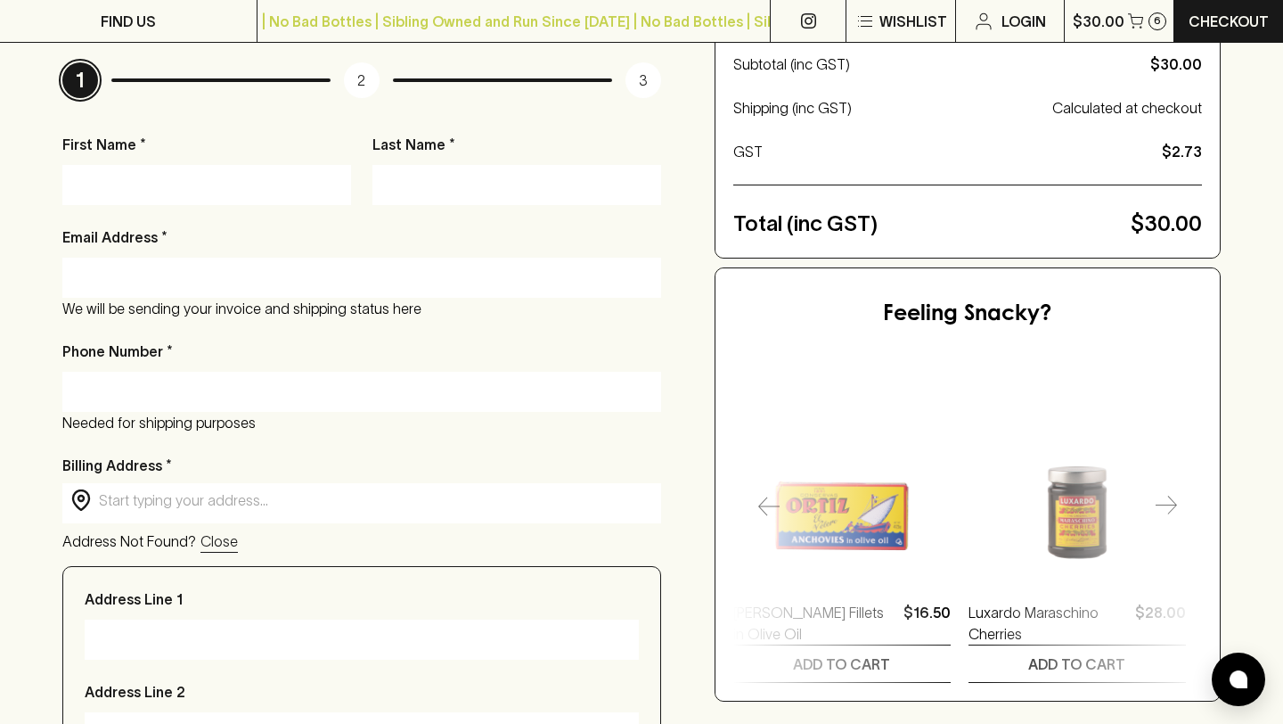
click at [1171, 496] on icon "button" at bounding box center [1166, 506] width 21 height 21
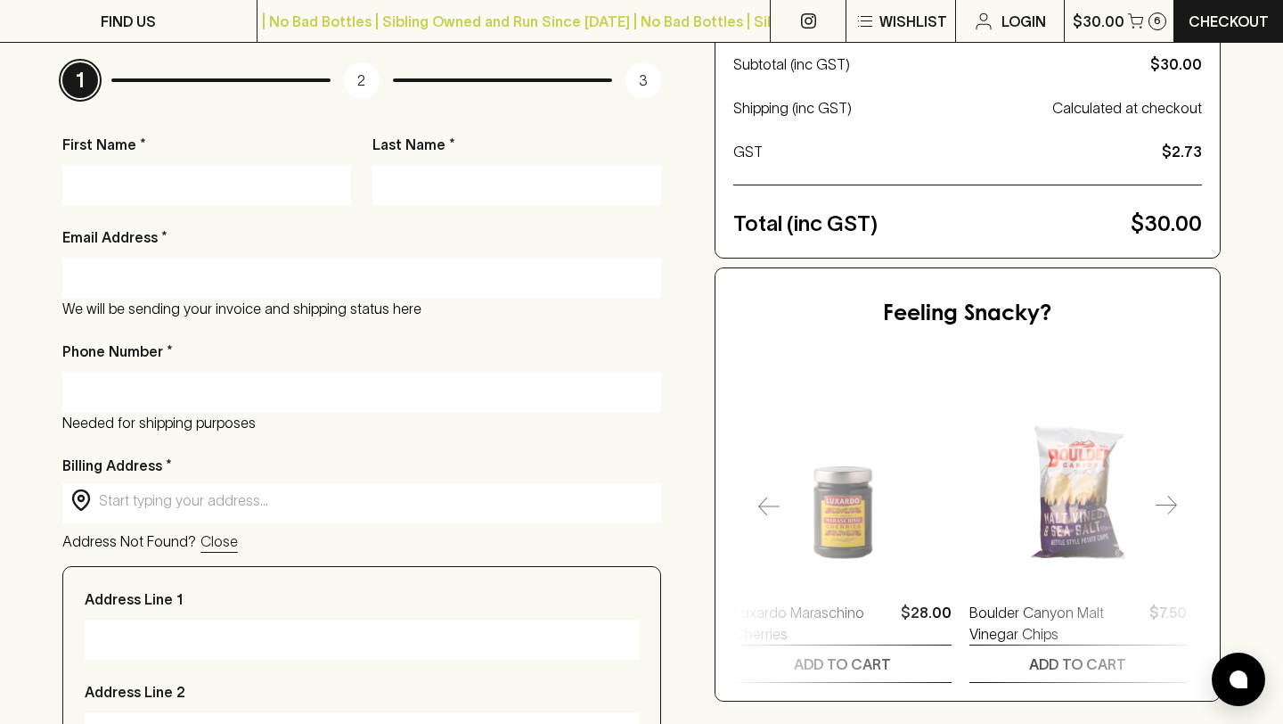
scroll to position [0, 941]
click at [1171, 496] on icon "button" at bounding box center [1166, 506] width 21 height 21
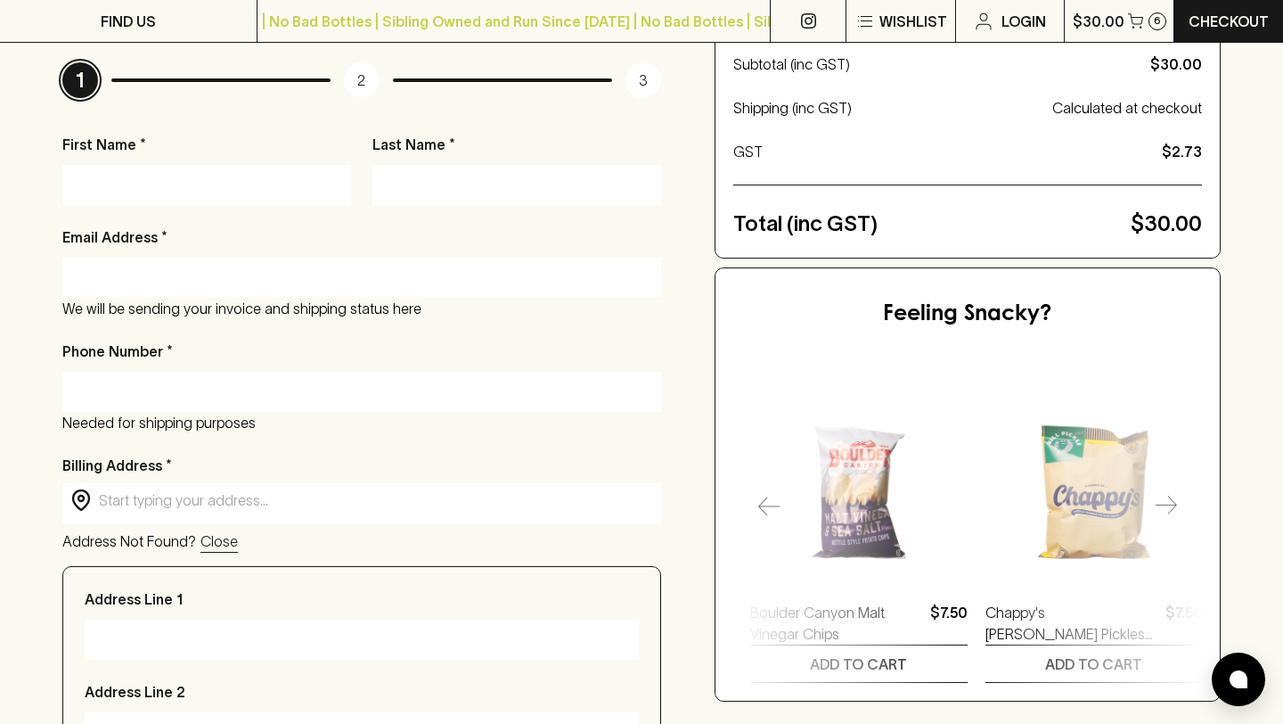
scroll to position [0, 1176]
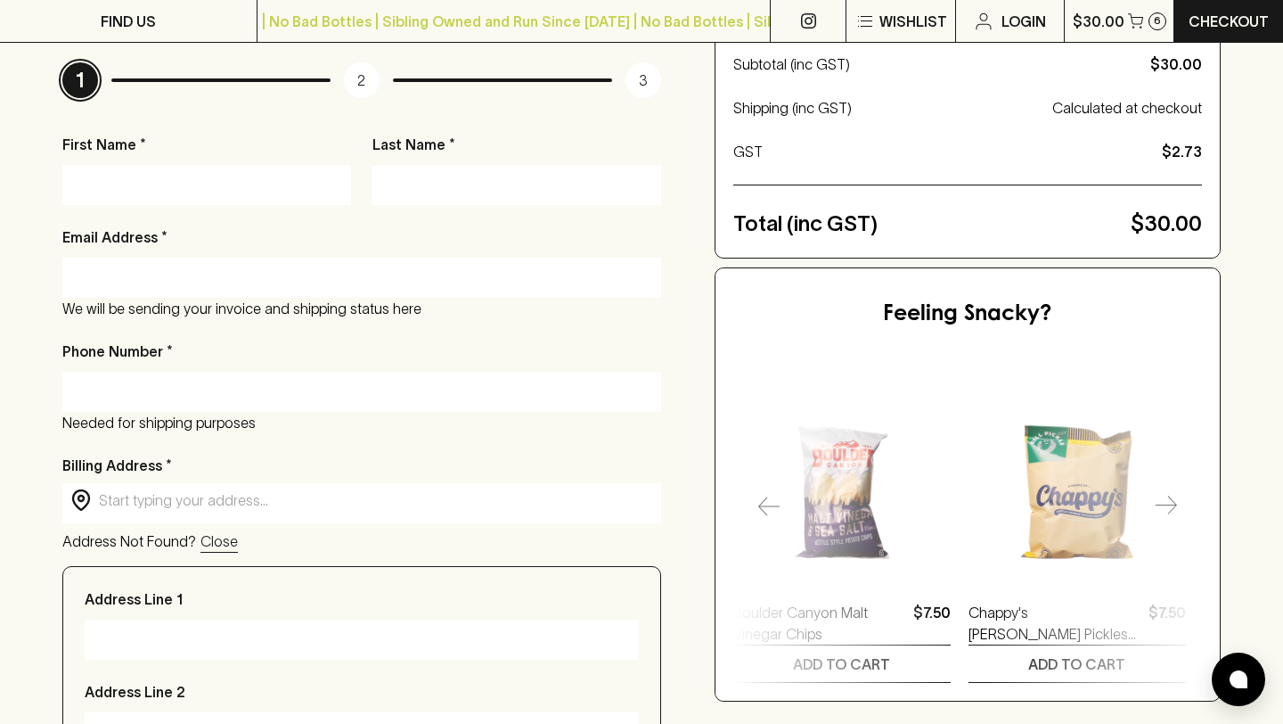
click at [1171, 496] on icon "button" at bounding box center [1166, 506] width 21 height 21
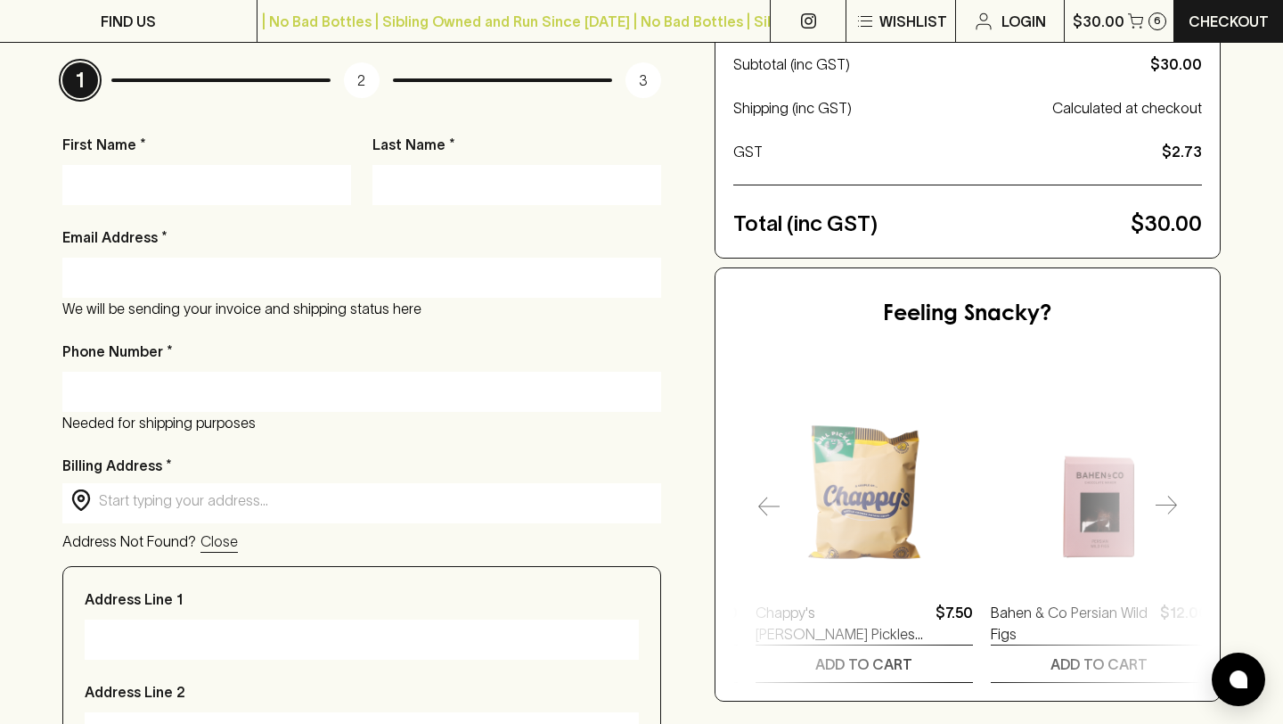
scroll to position [0, 1412]
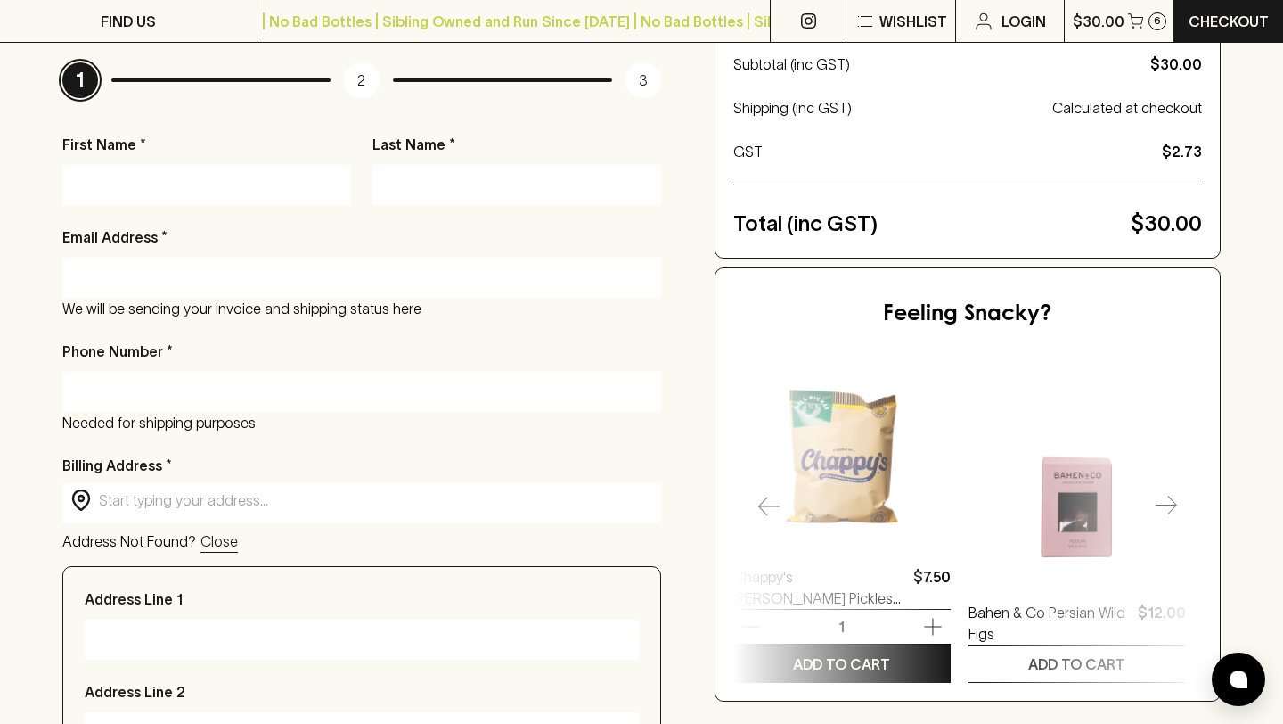
click at [873, 472] on img at bounding box center [842, 440] width 217 height 217
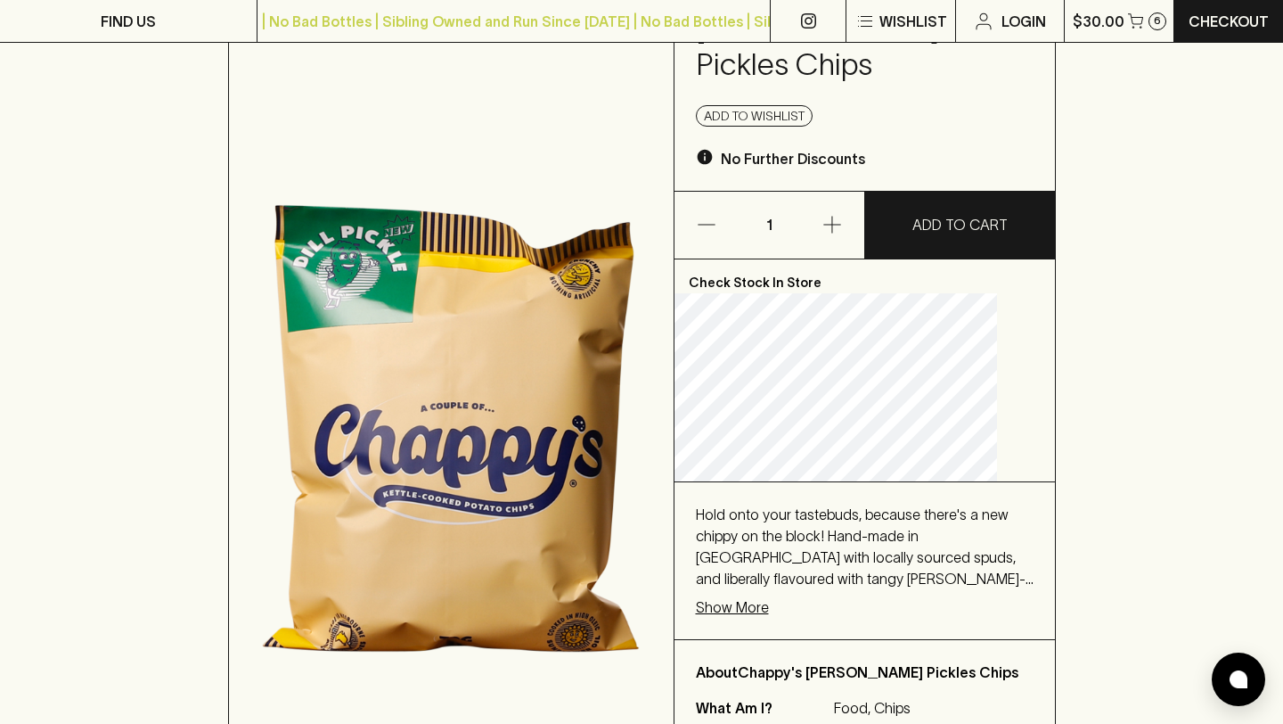
scroll to position [212, 0]
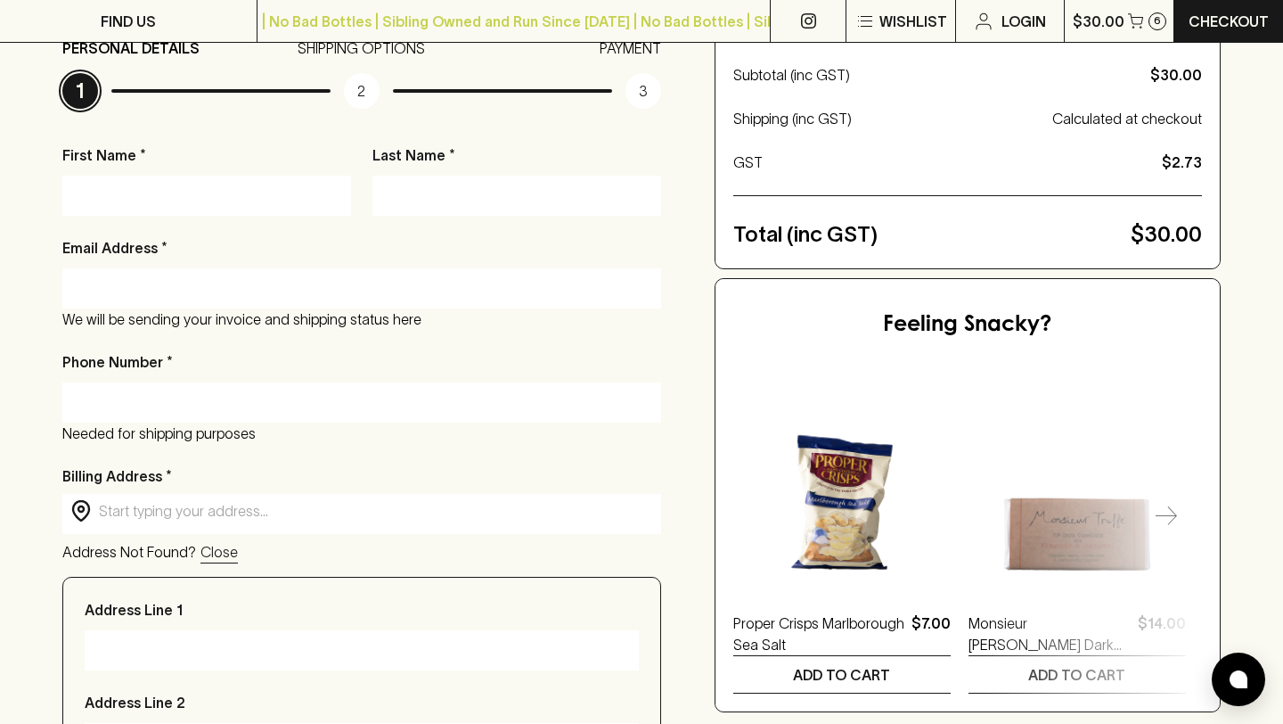
scroll to position [316, 0]
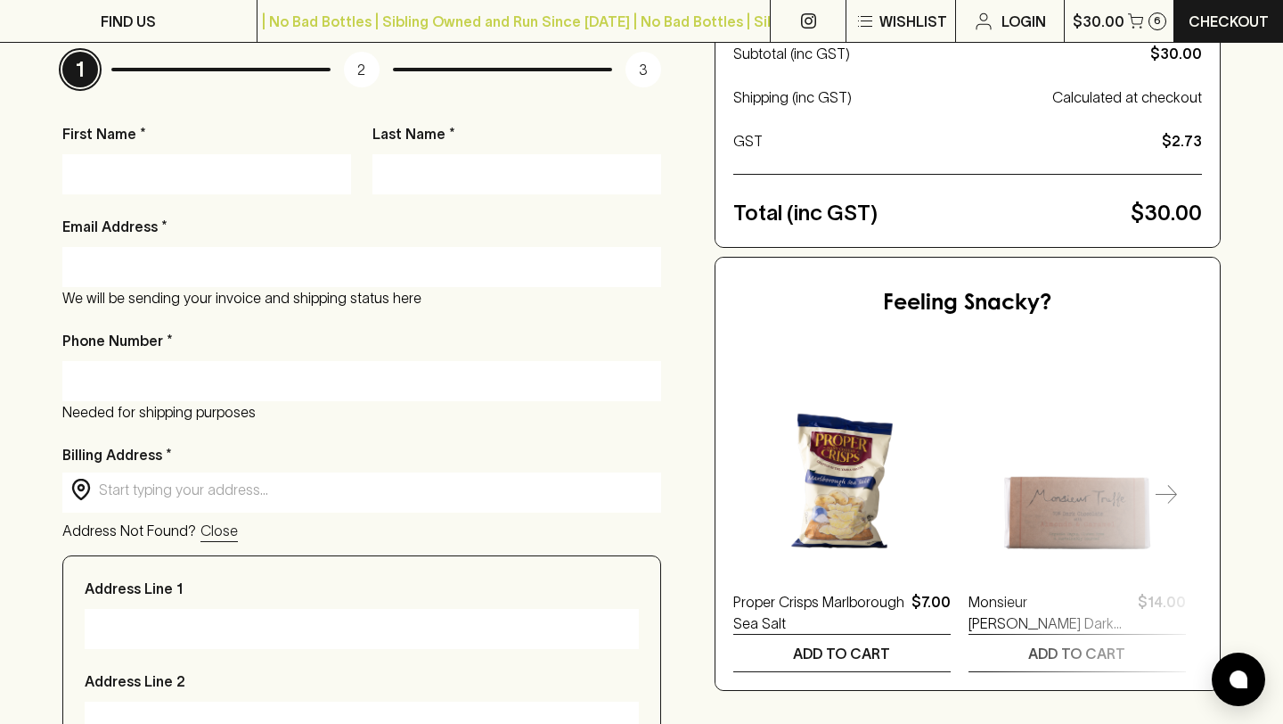
click at [422, 480] on input "text" at bounding box center [376, 490] width 554 height 20
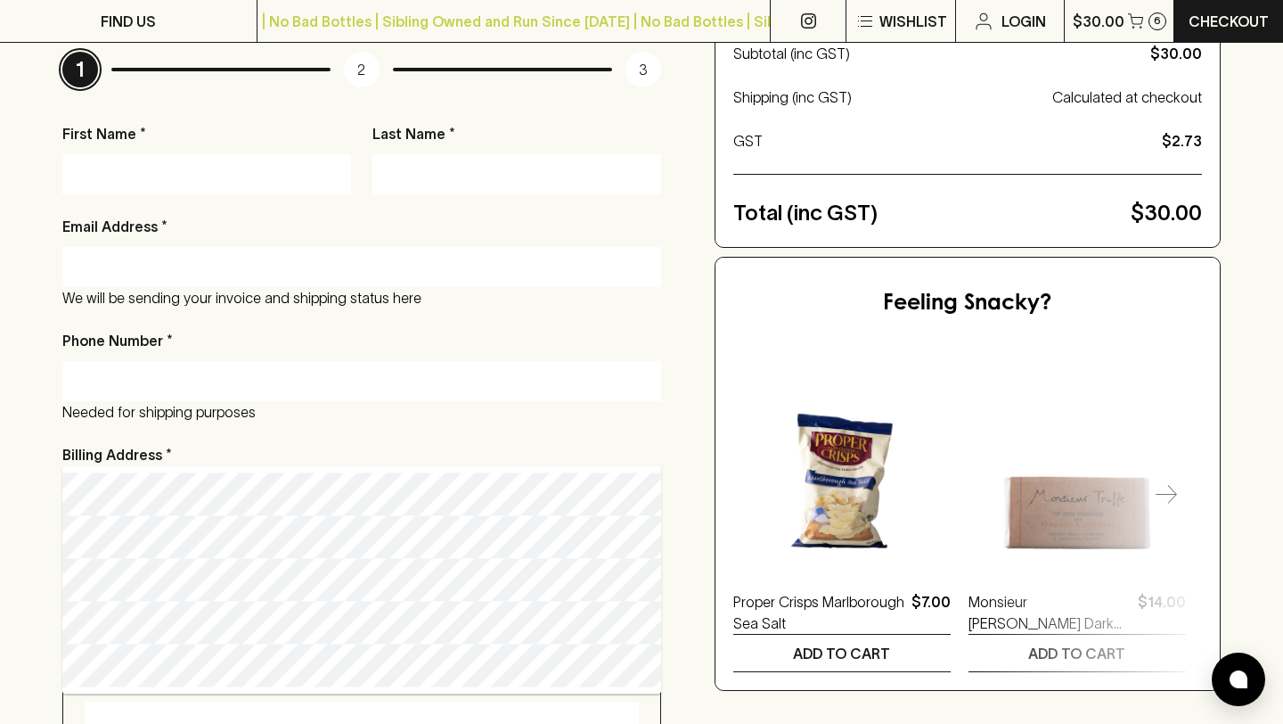
type input "[STREET_ADDRESS]"
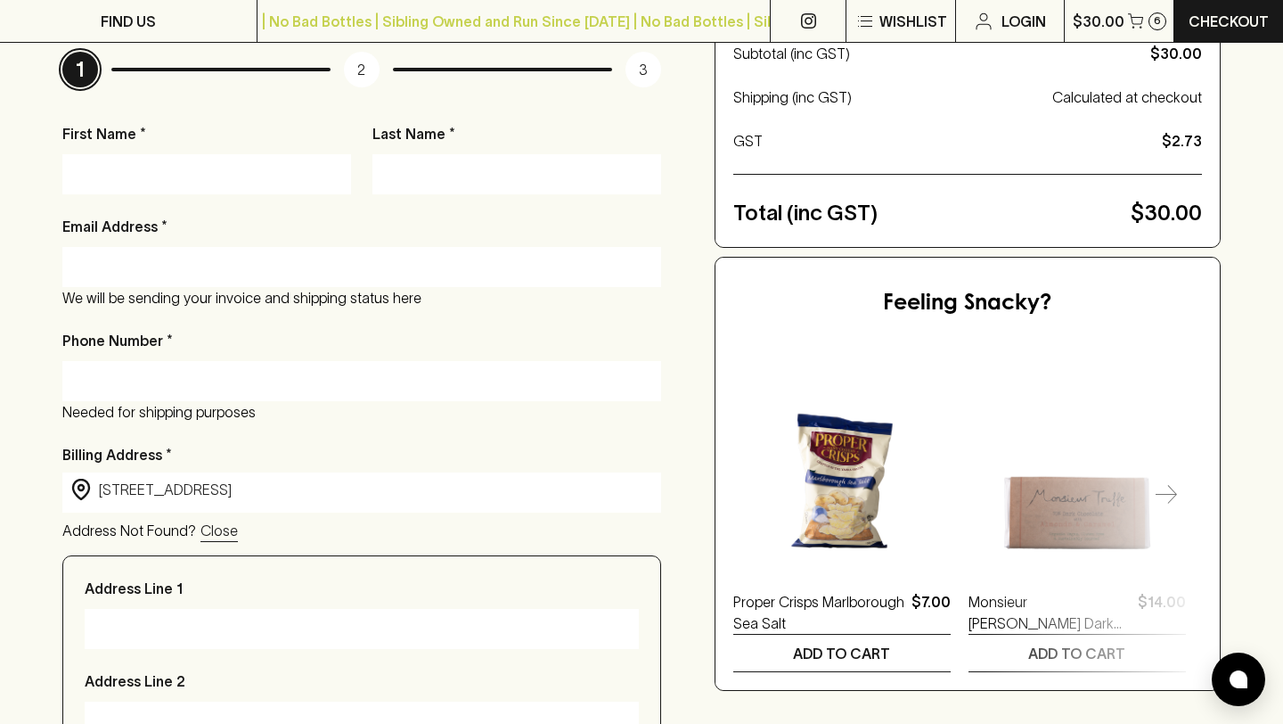
type input "[STREET_ADDRESS]"
type input "Docklands"
type input "3008"
type input "Victoria"
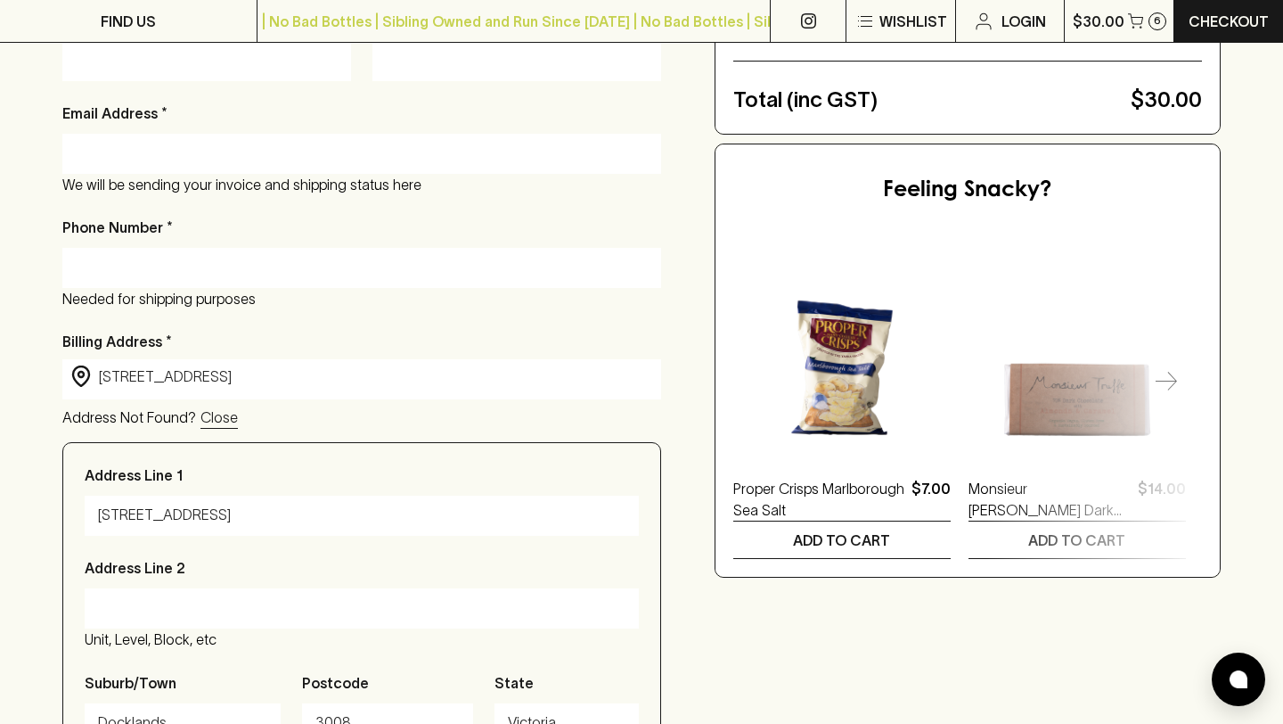
scroll to position [446, 0]
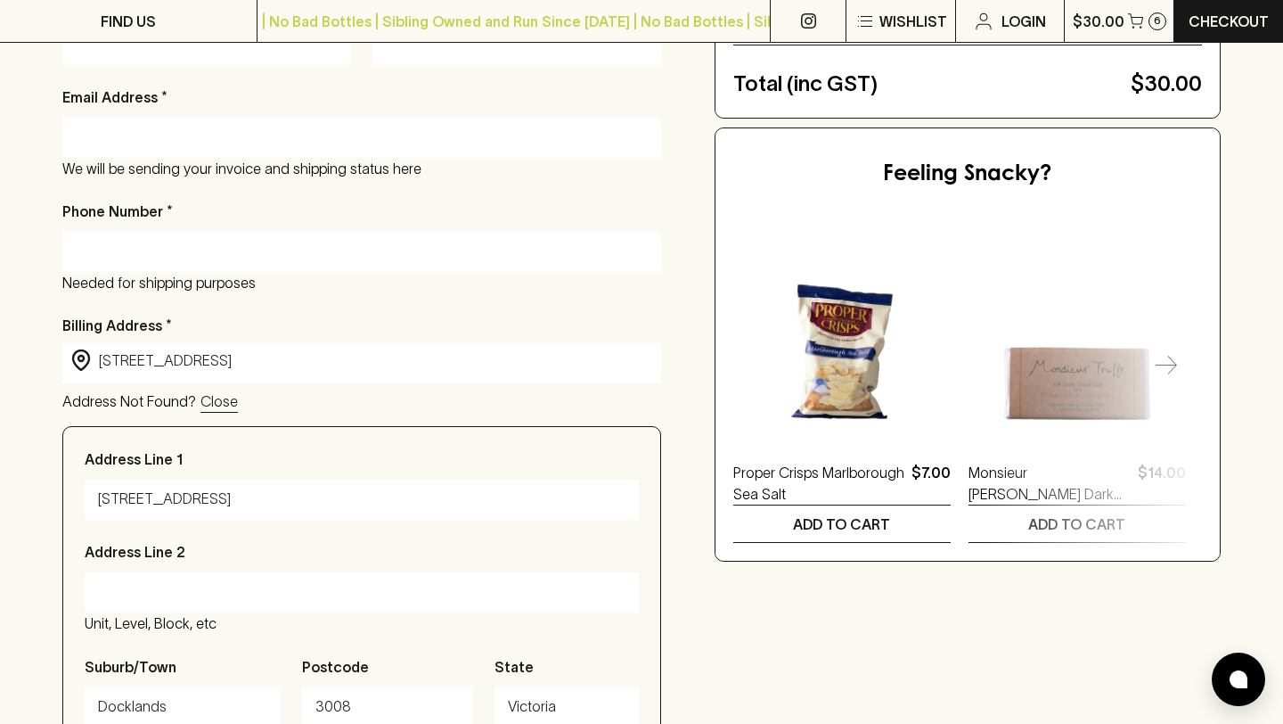
type input "[STREET_ADDRESS]"
click at [177, 578] on input "Address Line 2" at bounding box center [362, 592] width 528 height 29
type input "Unit 812"
click at [791, 623] on div "Checkout Already have an account? Login for a faster checkout PERSONAL DETAILS …" at bounding box center [641, 425] width 1159 height 1269
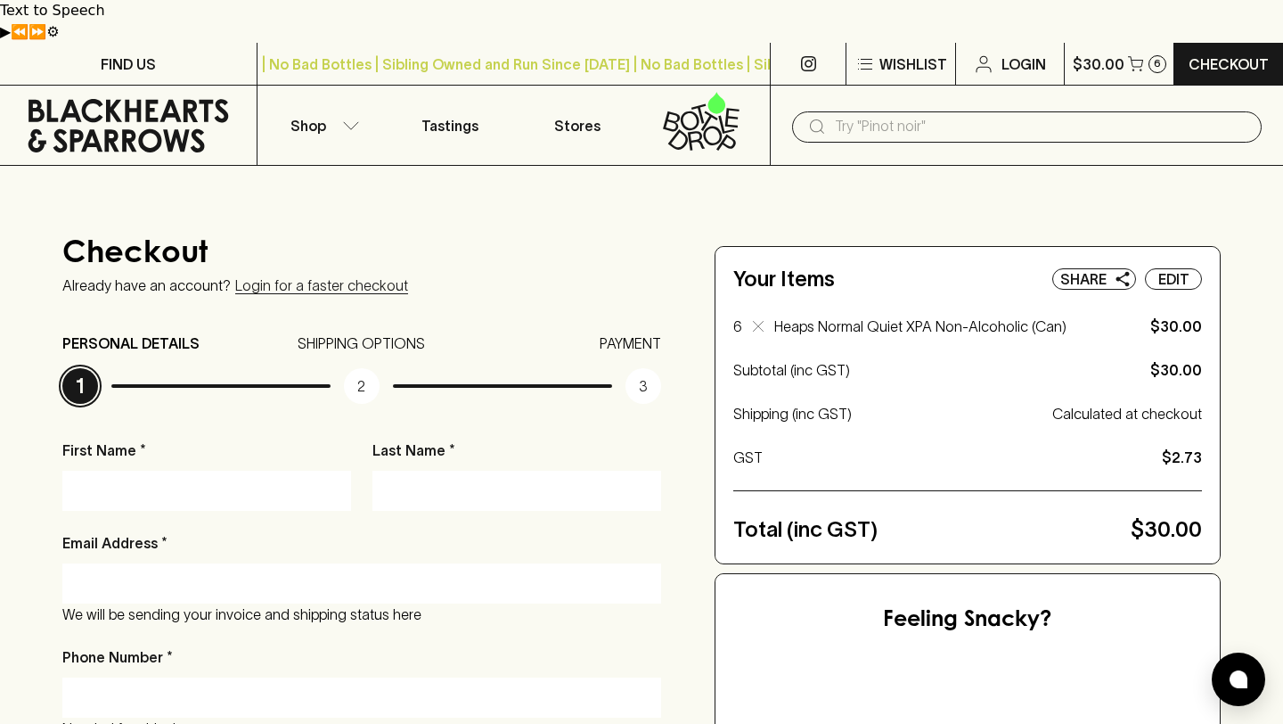
scroll to position [190, 0]
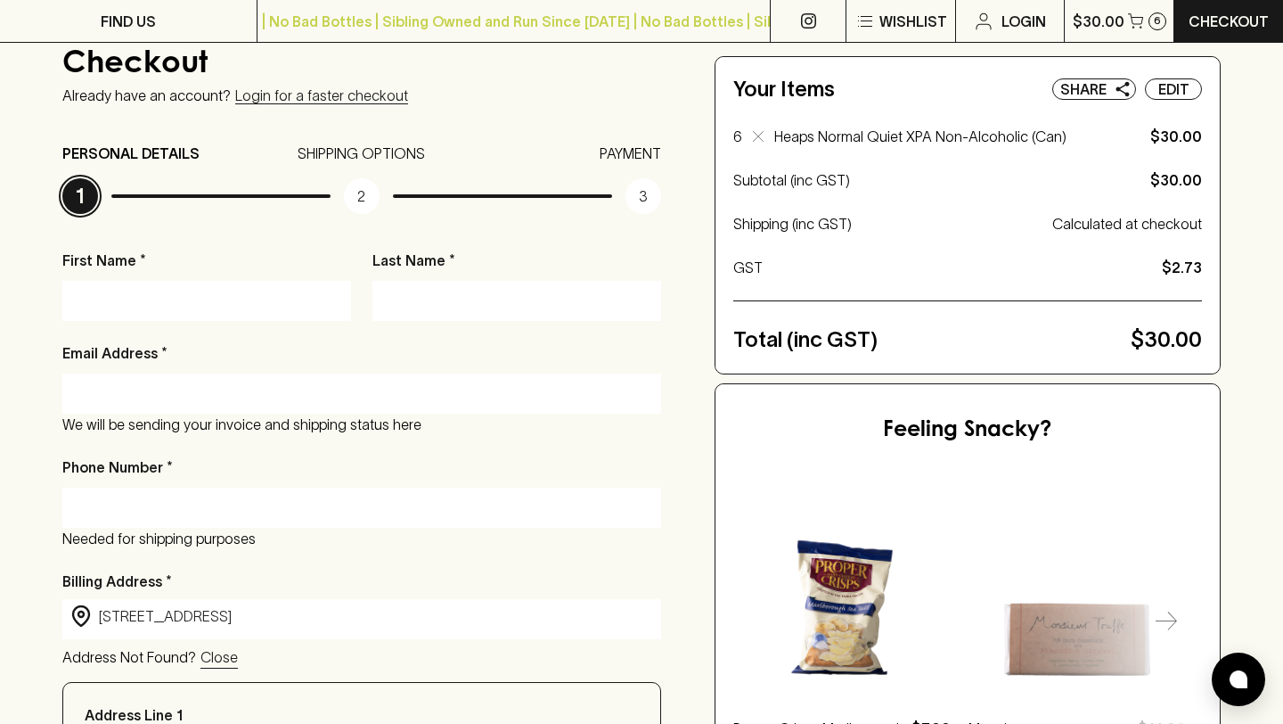
click at [276, 286] on input "First Name *" at bounding box center [207, 300] width 262 height 29
type input "[PERSON_NAME]"
type input "[EMAIL_ADDRESS][DOMAIN_NAME]"
type input "0402658514"
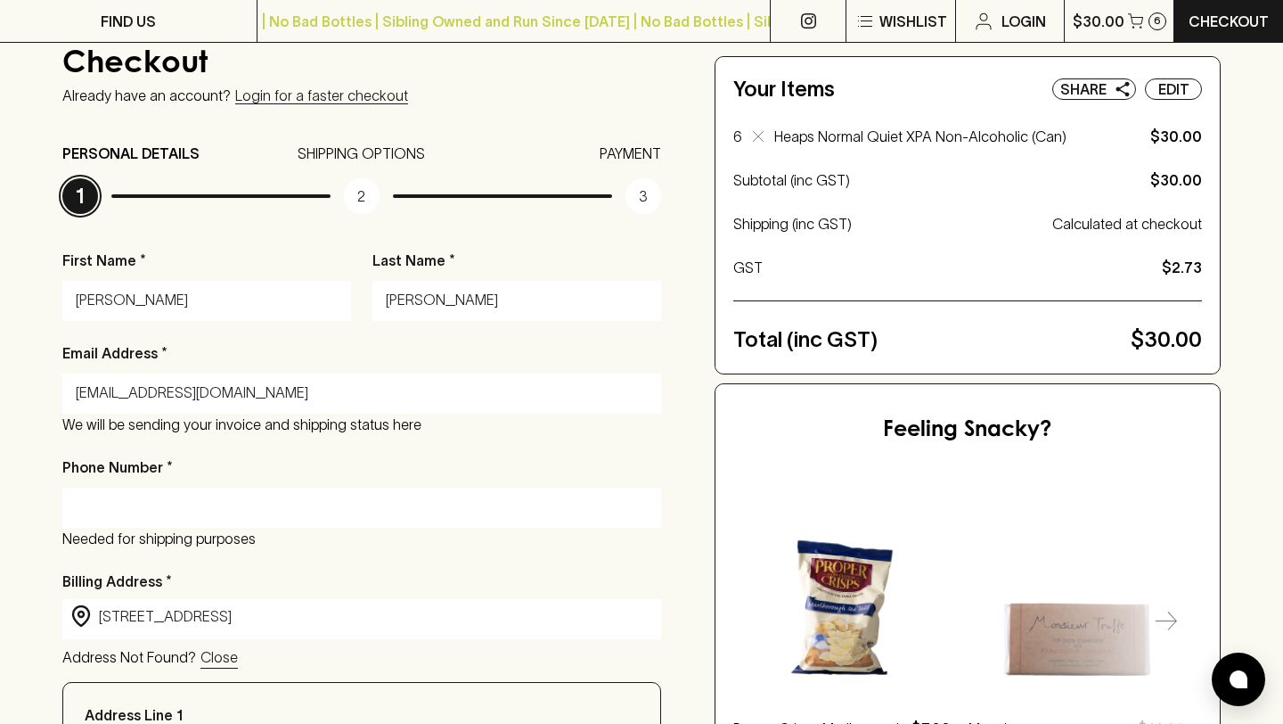
type input "[GEOGRAPHIC_DATA]"
type input "3055"
type input "VIC"
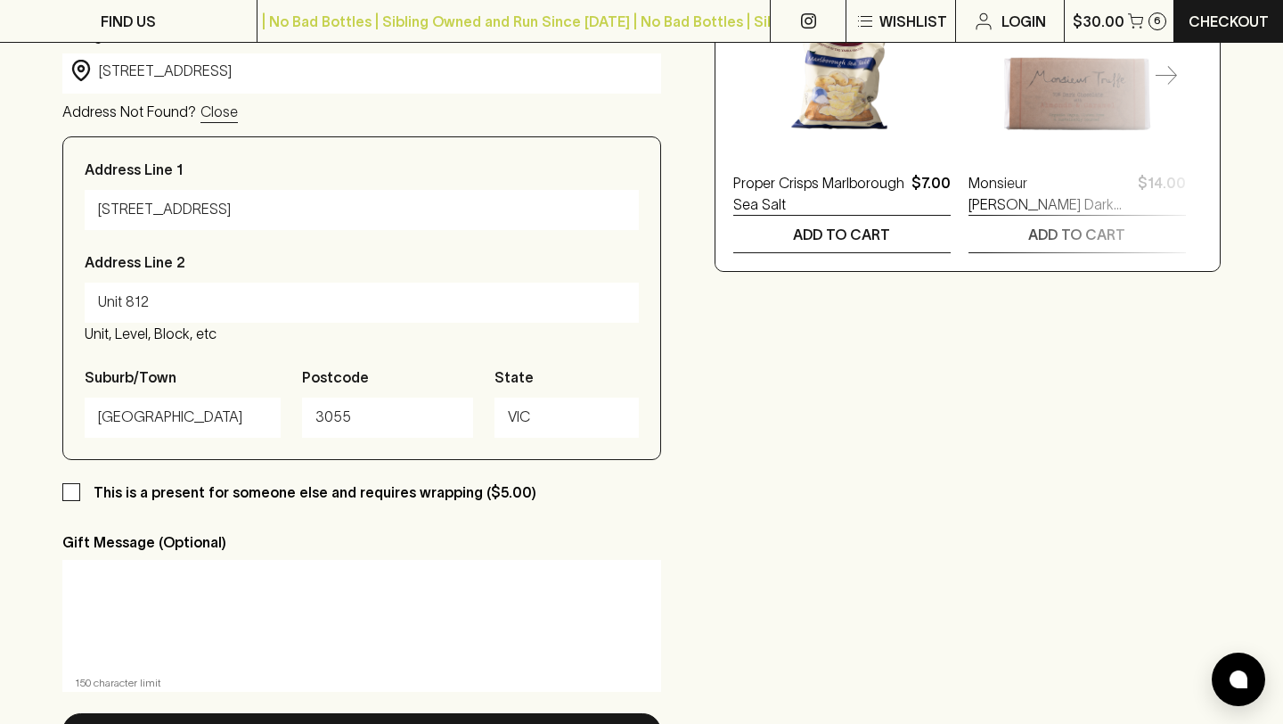
scroll to position [759, 0]
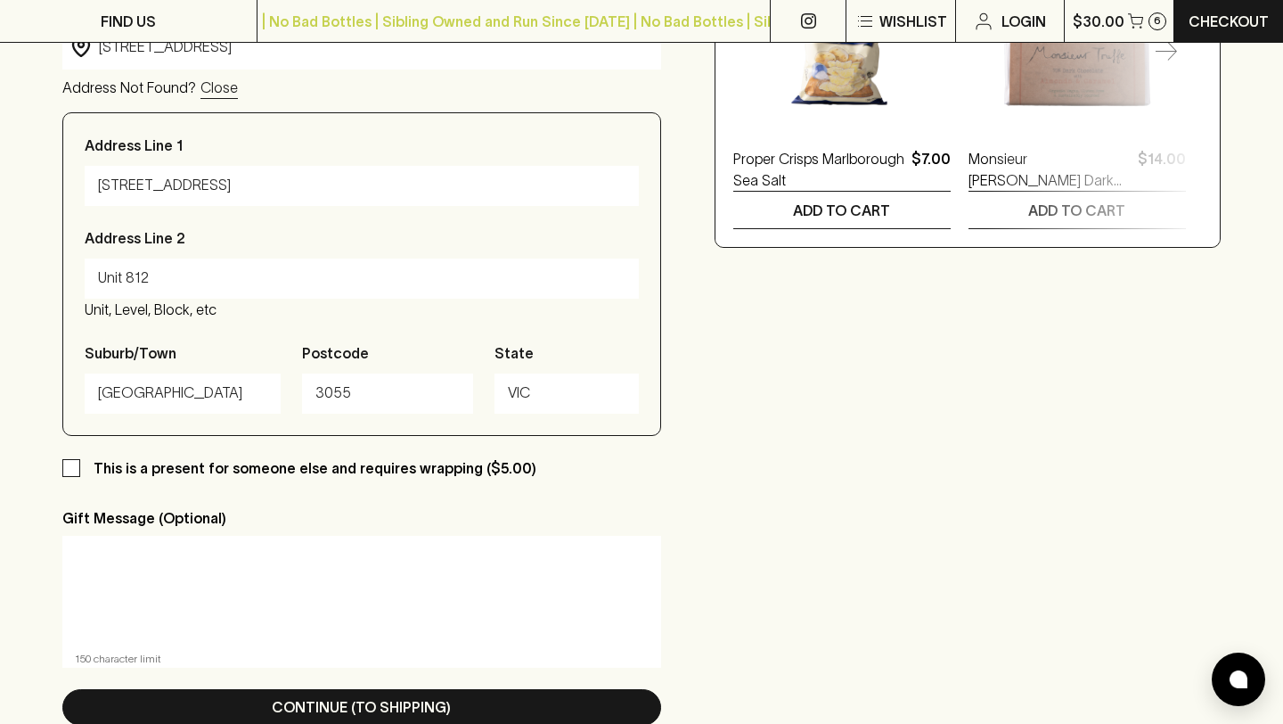
drag, startPoint x: 335, startPoint y: 347, endPoint x: 278, endPoint y: 347, distance: 57.0
click at [278, 347] on div "Address Line 1 [STREET_ADDRESS]" at bounding box center [361, 274] width 599 height 324
type input "3008"
click at [388, 457] on p "This is a present for someone else and requires wrapping ($5.00)" at bounding box center [315, 467] width 443 height 21
click at [80, 459] on input "This is a present for someone else and requires wrapping ($5.00)" at bounding box center [71, 468] width 18 height 18
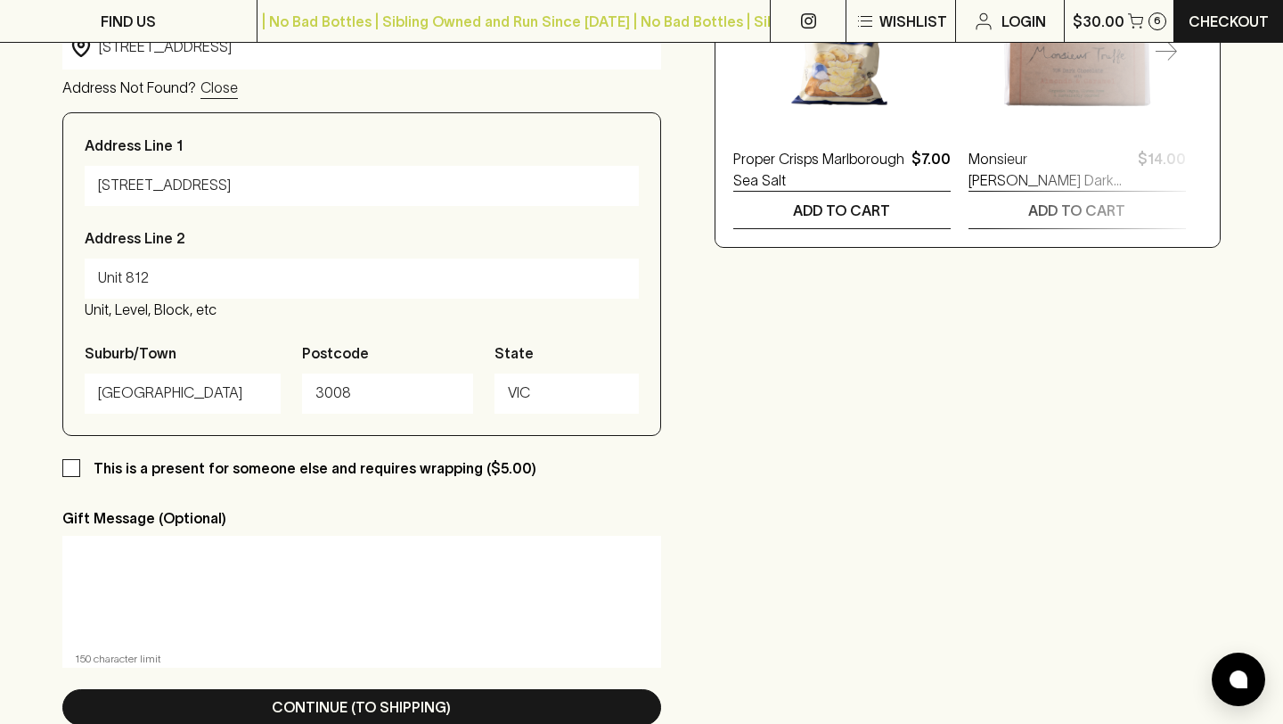
checkbox input "true"
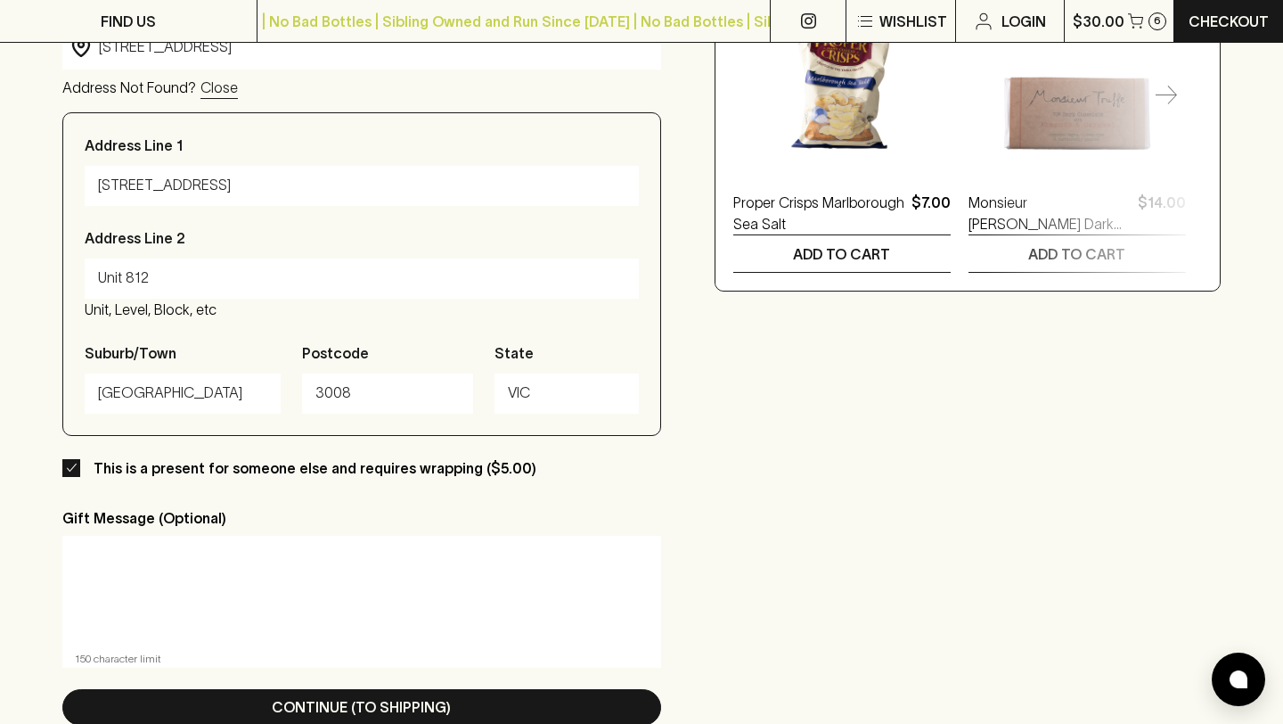
click at [188, 379] on input "[GEOGRAPHIC_DATA]" at bounding box center [182, 393] width 169 height 29
drag, startPoint x: 185, startPoint y: 358, endPoint x: 65, endPoint y: 357, distance: 120.3
click at [65, 357] on div "Address Line 1 [STREET_ADDRESS]" at bounding box center [361, 274] width 599 height 324
type input "Docklands"
click at [574, 379] on input "VIC" at bounding box center [566, 393] width 117 height 29
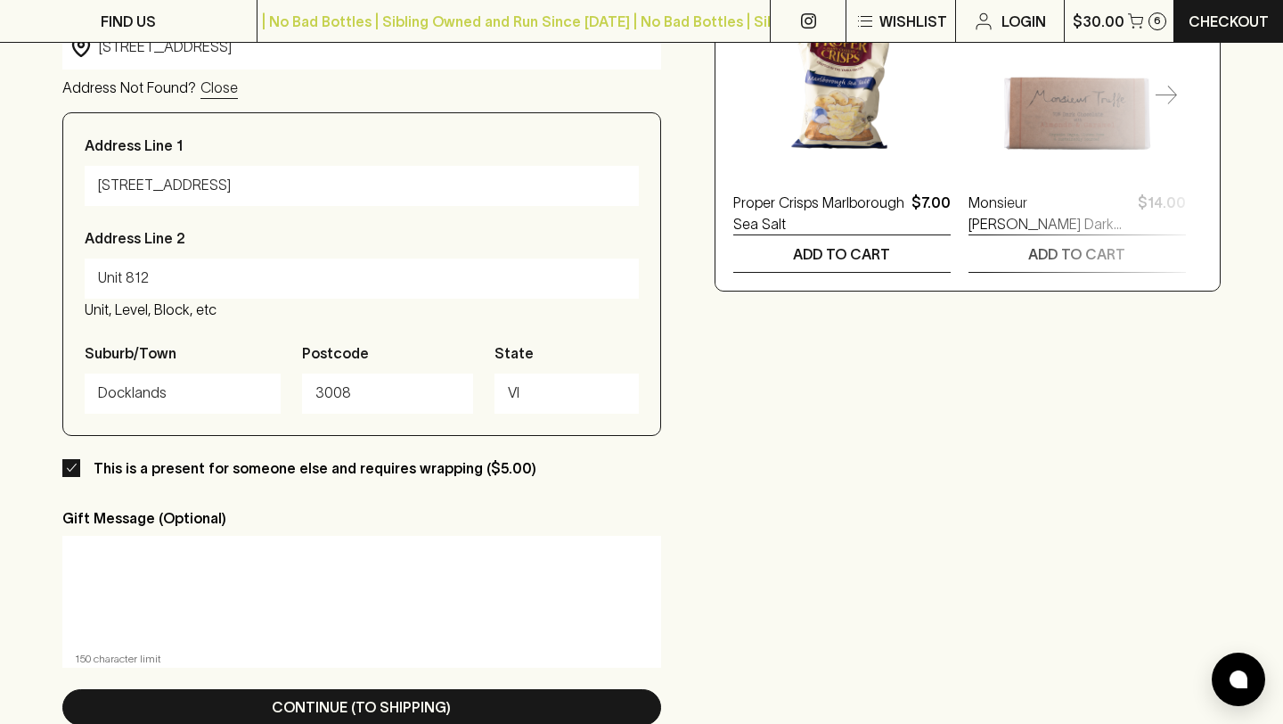
type input "V"
type input "I"
type input "VIC"
click at [746, 458] on div "Checkout Already have an account? Login for a faster checkout PERSONAL DETAILS …" at bounding box center [641, 112] width 1159 height 1269
click at [78, 459] on input "This is a present for someone else and requires wrapping ($5.00)" at bounding box center [71, 468] width 18 height 18
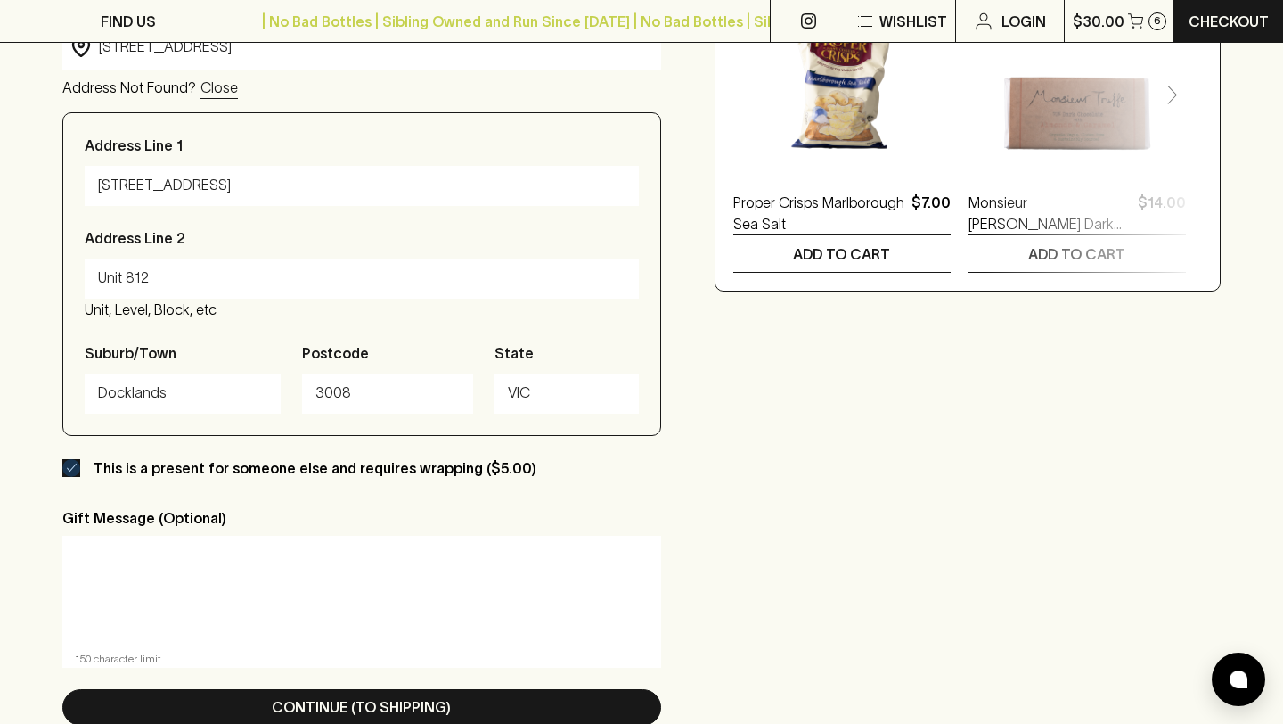
checkbox input "false"
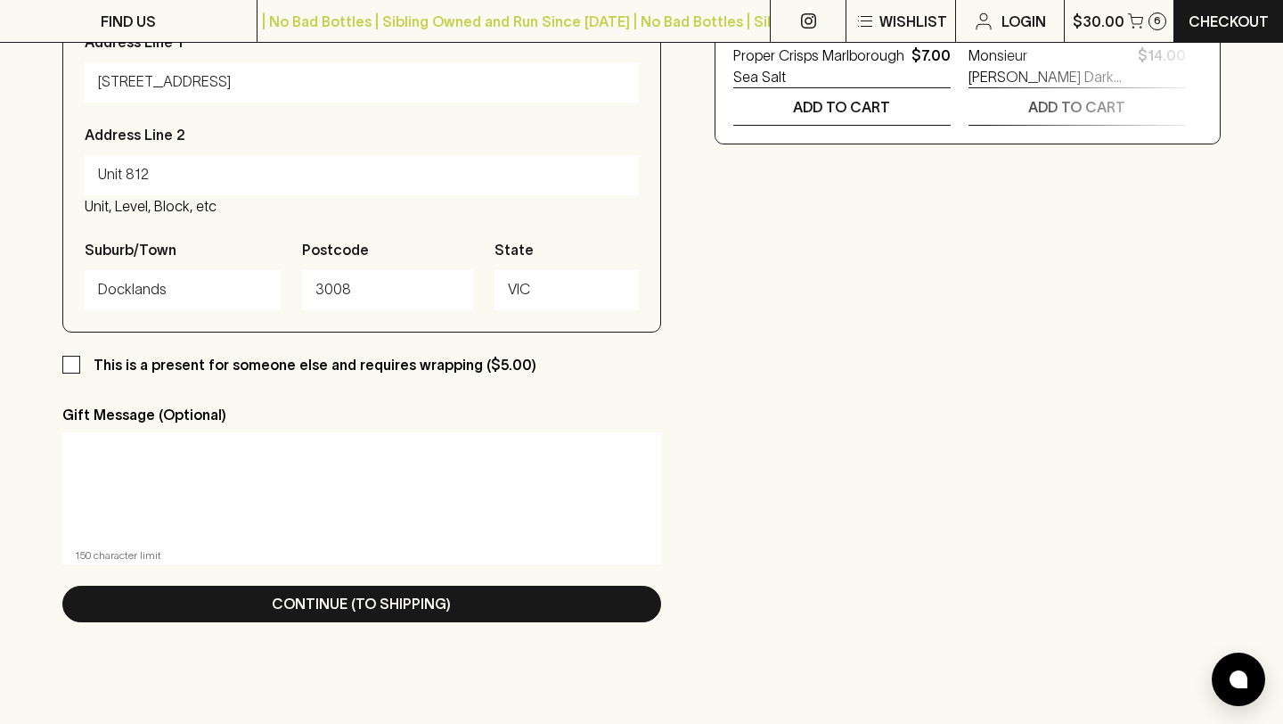
scroll to position [898, 0]
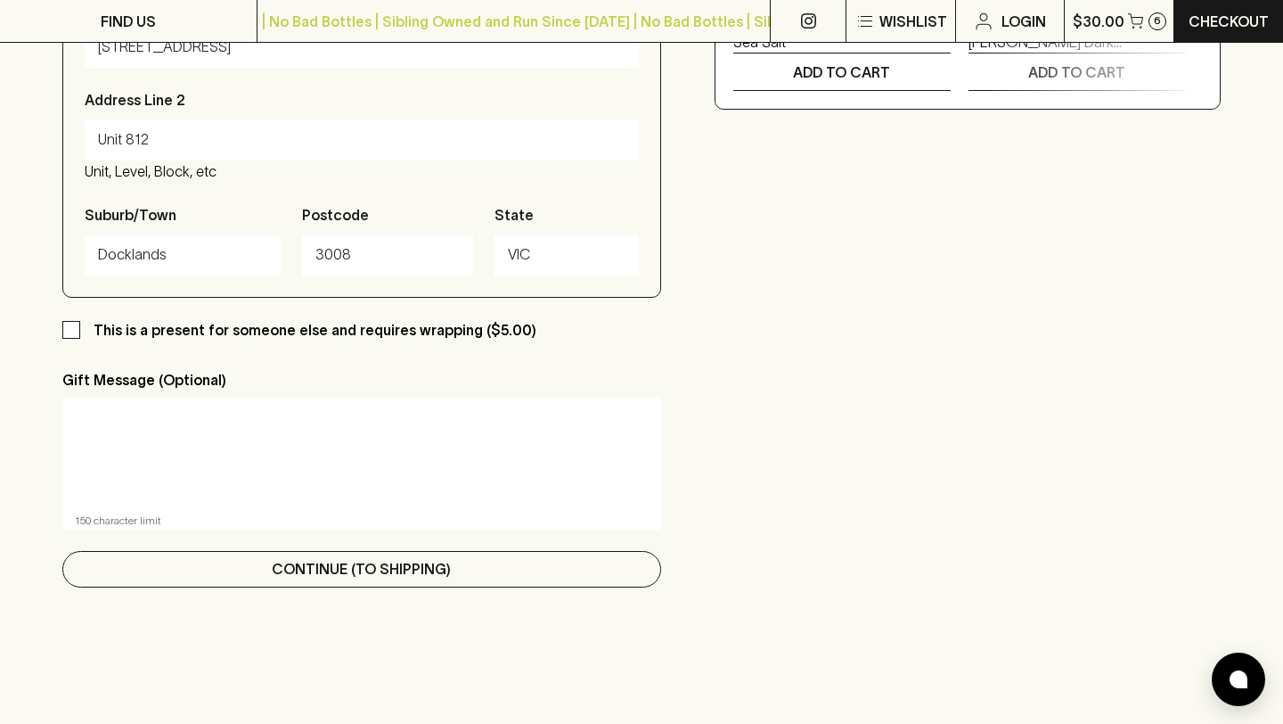
click at [284, 558] on p "Continue (To Shipping)" at bounding box center [361, 568] width 179 height 21
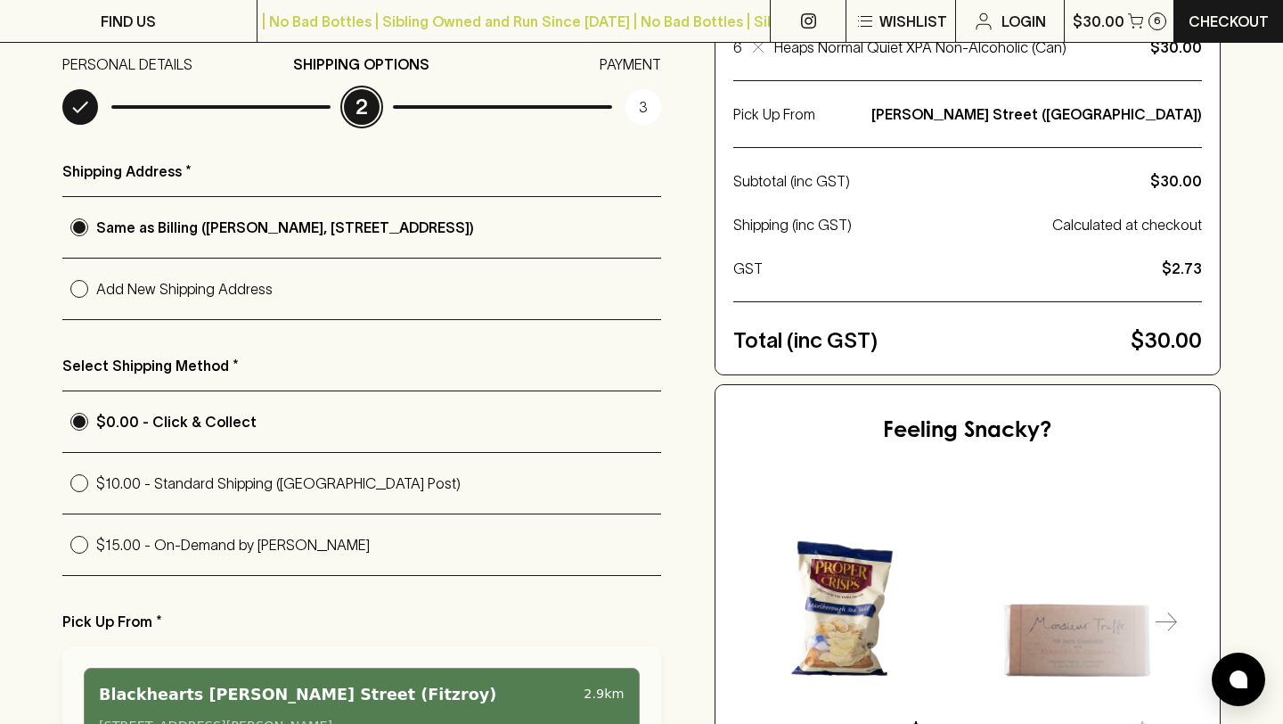
scroll to position [280, 0]
